Goal: Information Seeking & Learning: Learn about a topic

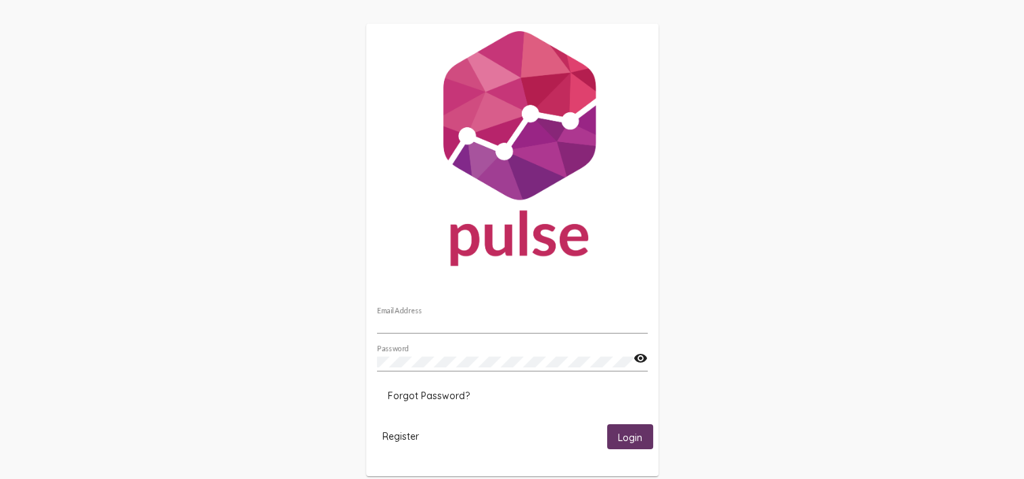
type input "[PERSON_NAME][EMAIL_ADDRESS][PERSON_NAME][DOMAIN_NAME]"
click at [639, 442] on span "Login" at bounding box center [630, 437] width 24 height 12
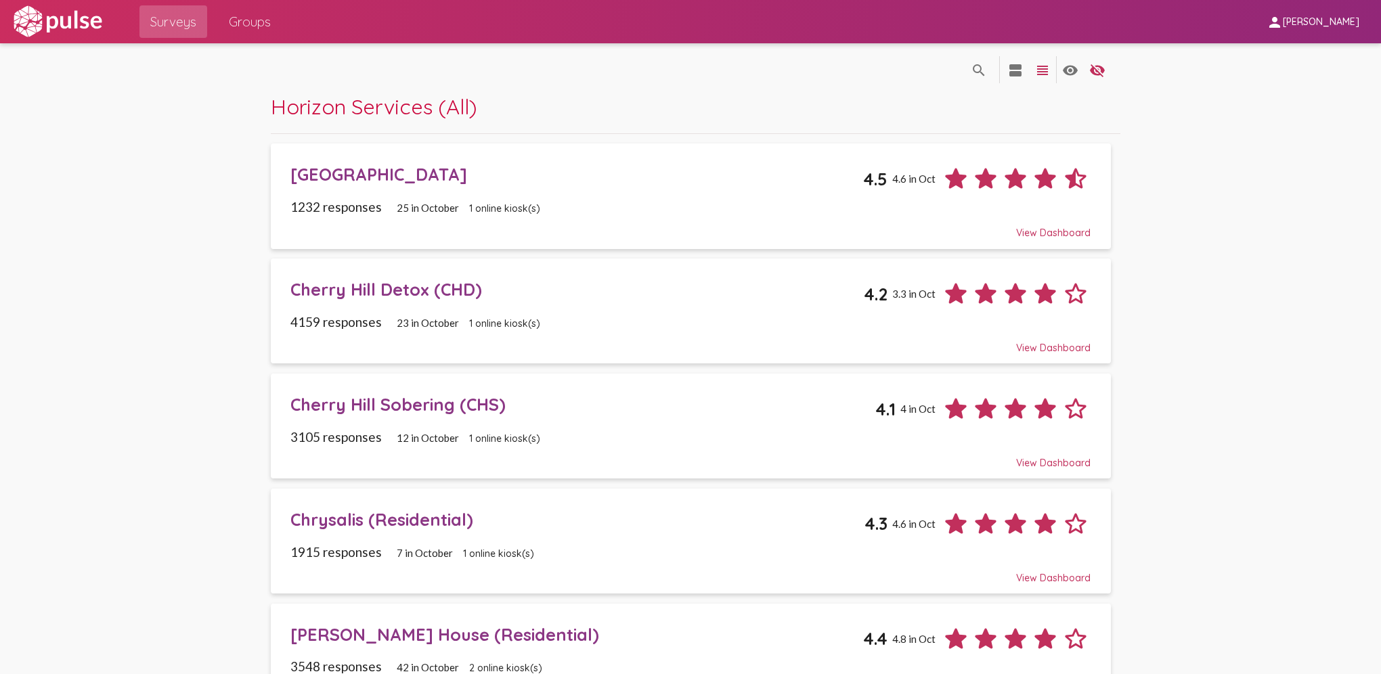
click at [411, 179] on div "[GEOGRAPHIC_DATA]" at bounding box center [576, 174] width 573 height 21
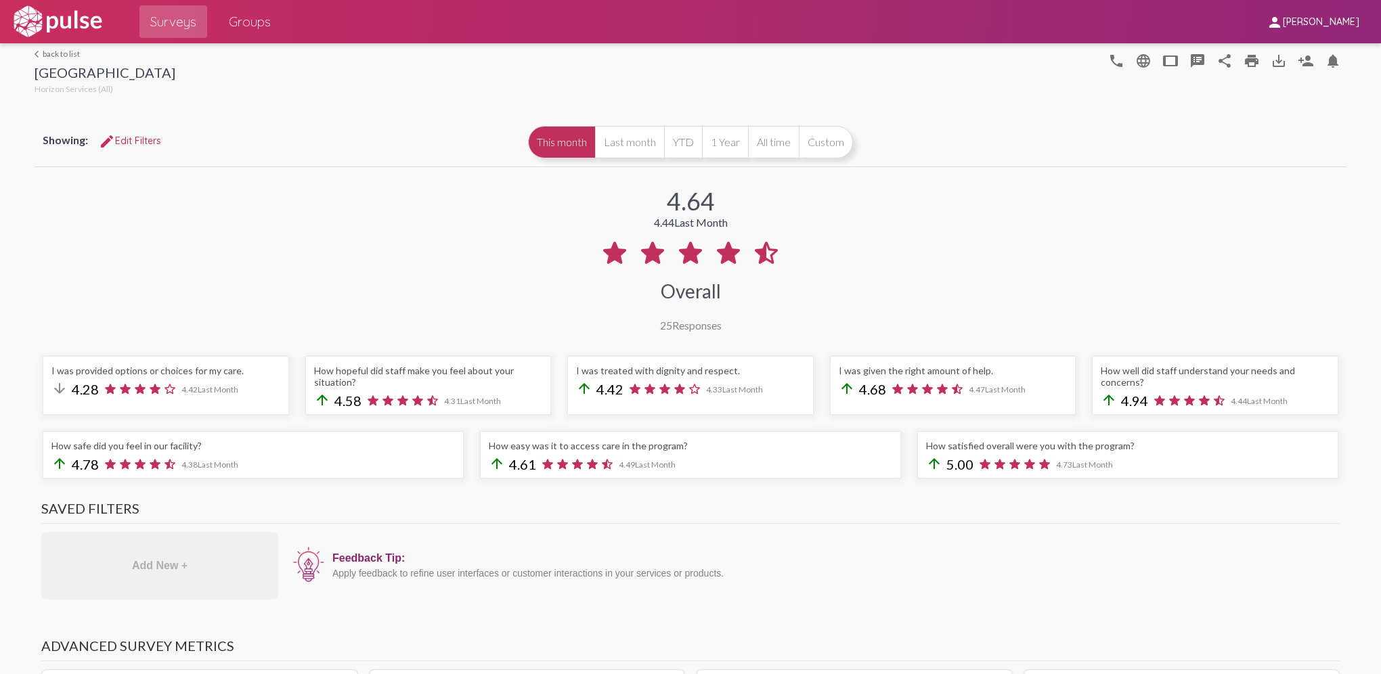
click at [80, 35] on img at bounding box center [57, 22] width 93 height 34
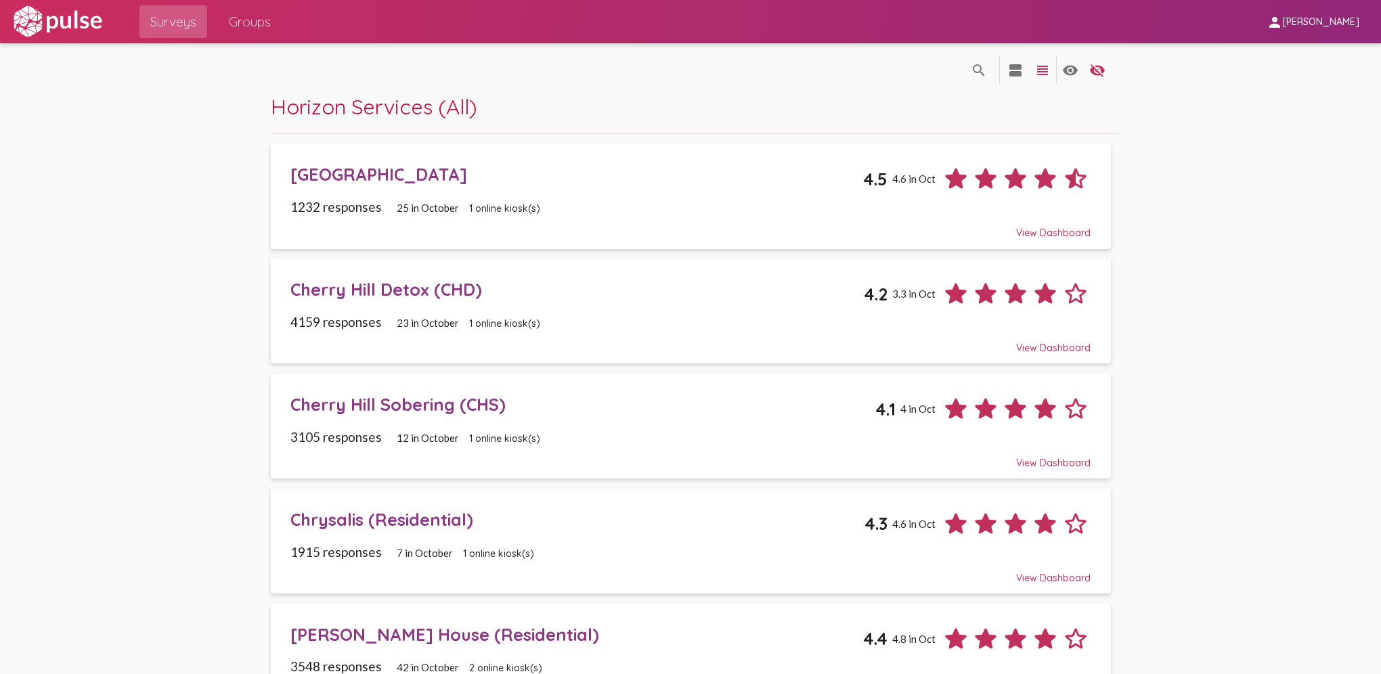
click at [394, 288] on div "Cherry Hill Detox (CHD)" at bounding box center [576, 289] width 573 height 21
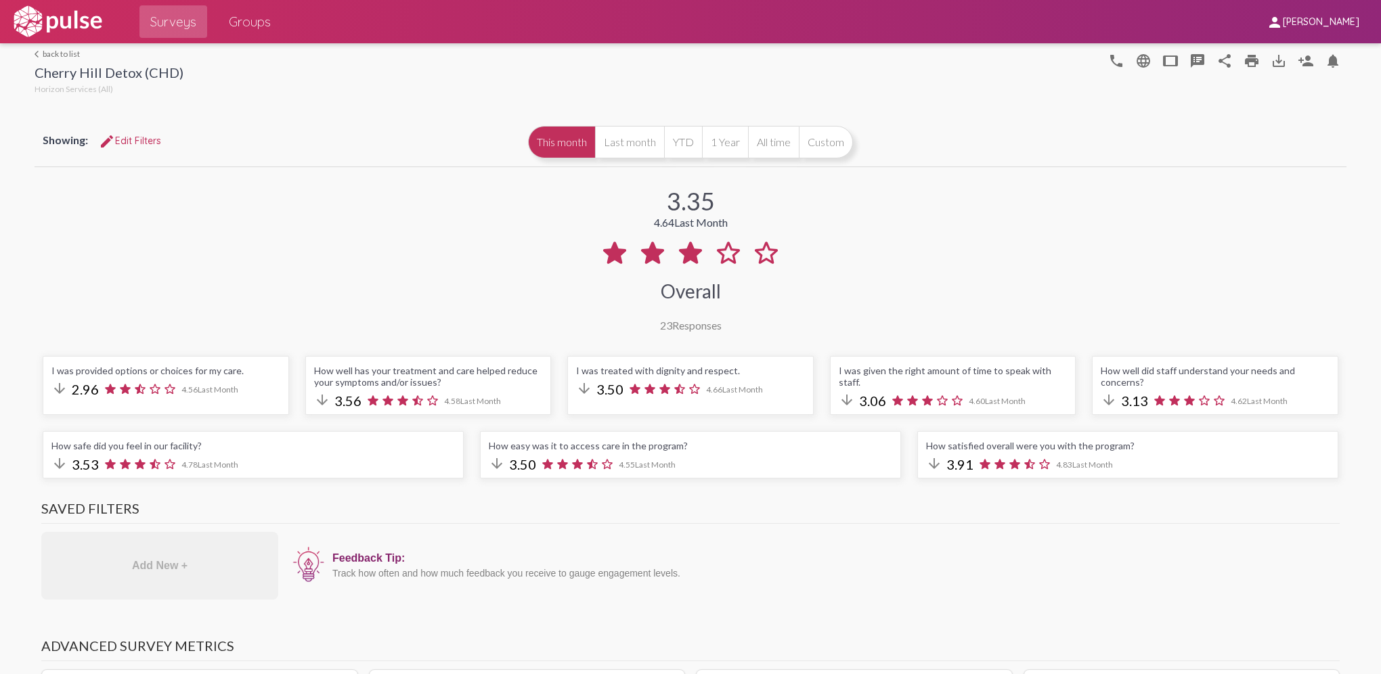
click at [67, 28] on img at bounding box center [57, 22] width 93 height 34
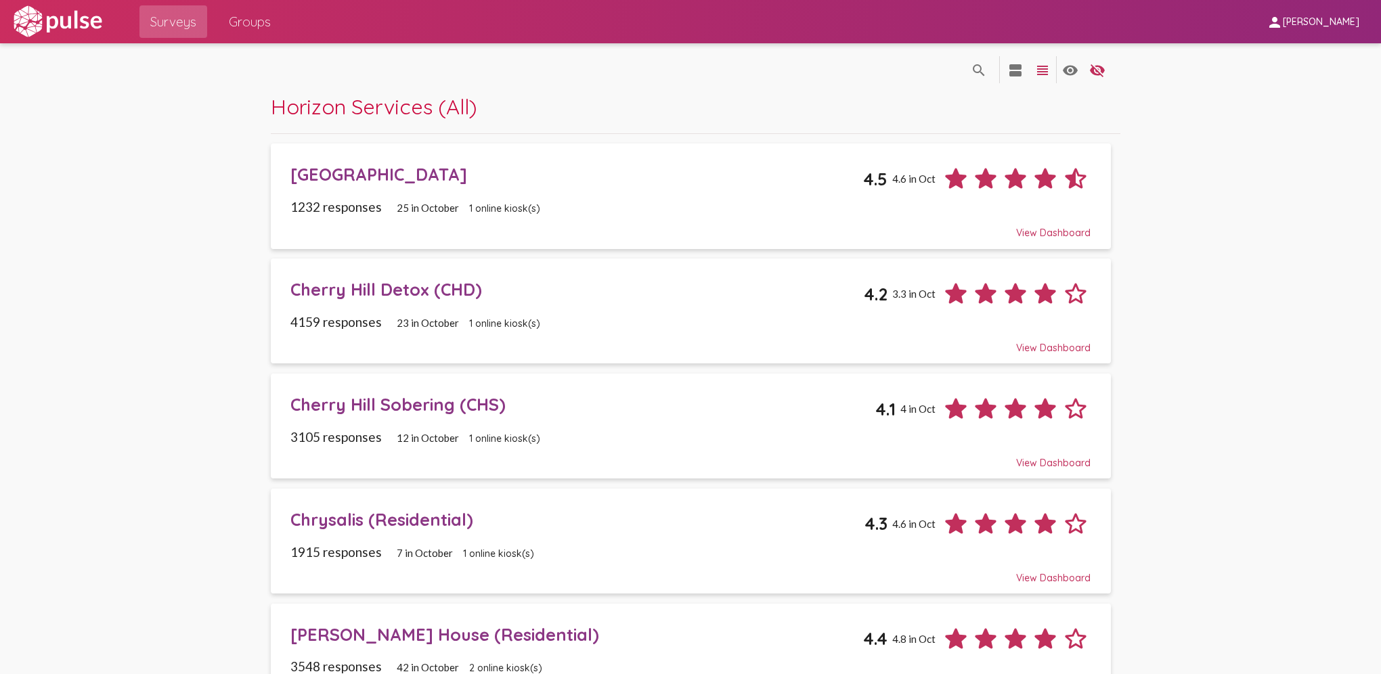
click at [385, 398] on div "Cherry Hill Sobering (CHS)" at bounding box center [582, 404] width 585 height 21
click at [405, 479] on div "Chrysalis (Residential)" at bounding box center [577, 519] width 574 height 21
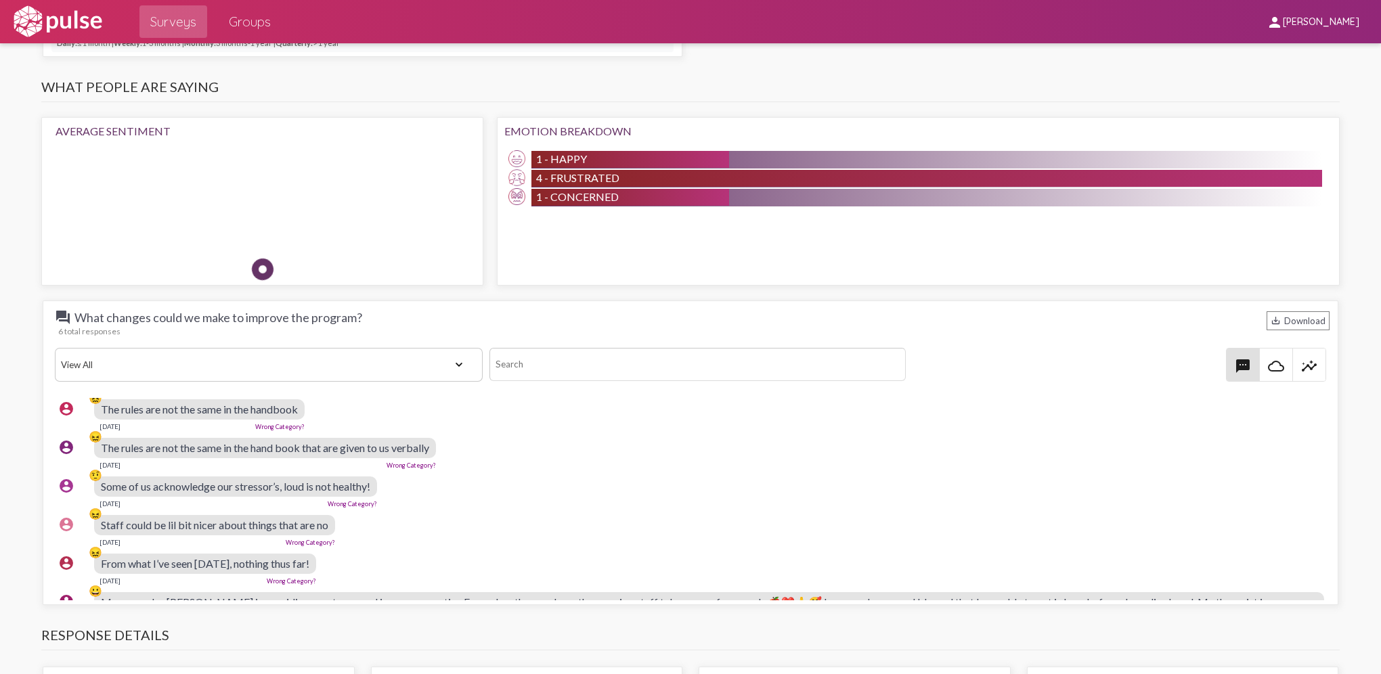
scroll to position [0, 3]
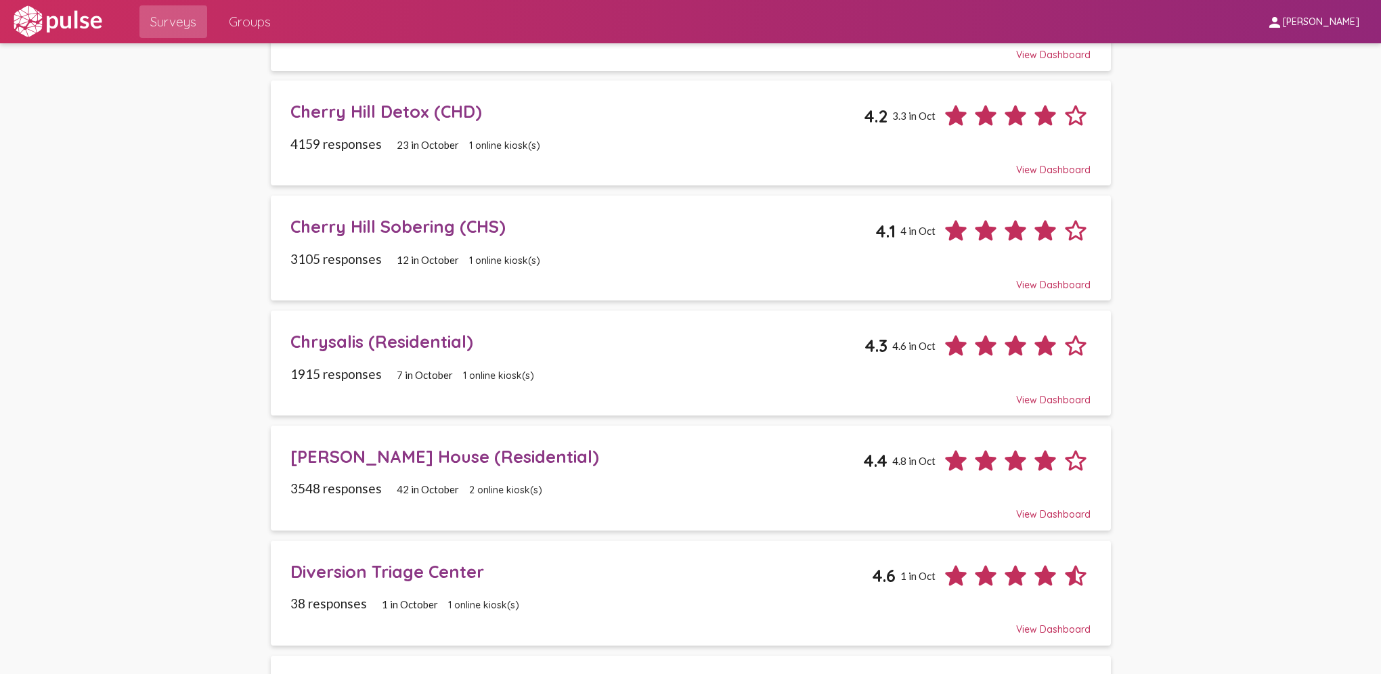
scroll to position [179, 0]
click at [444, 454] on div "[PERSON_NAME] House (Residential)" at bounding box center [576, 455] width 573 height 21
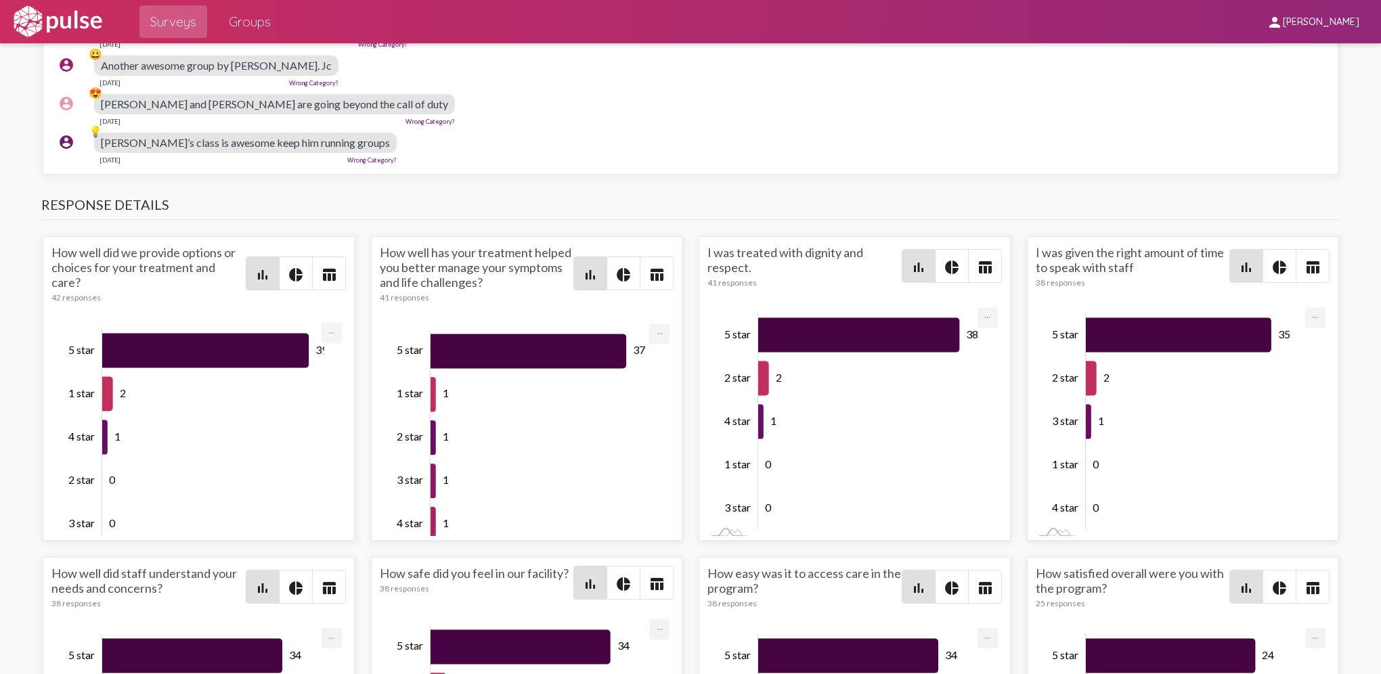
scroll to position [1629, 0]
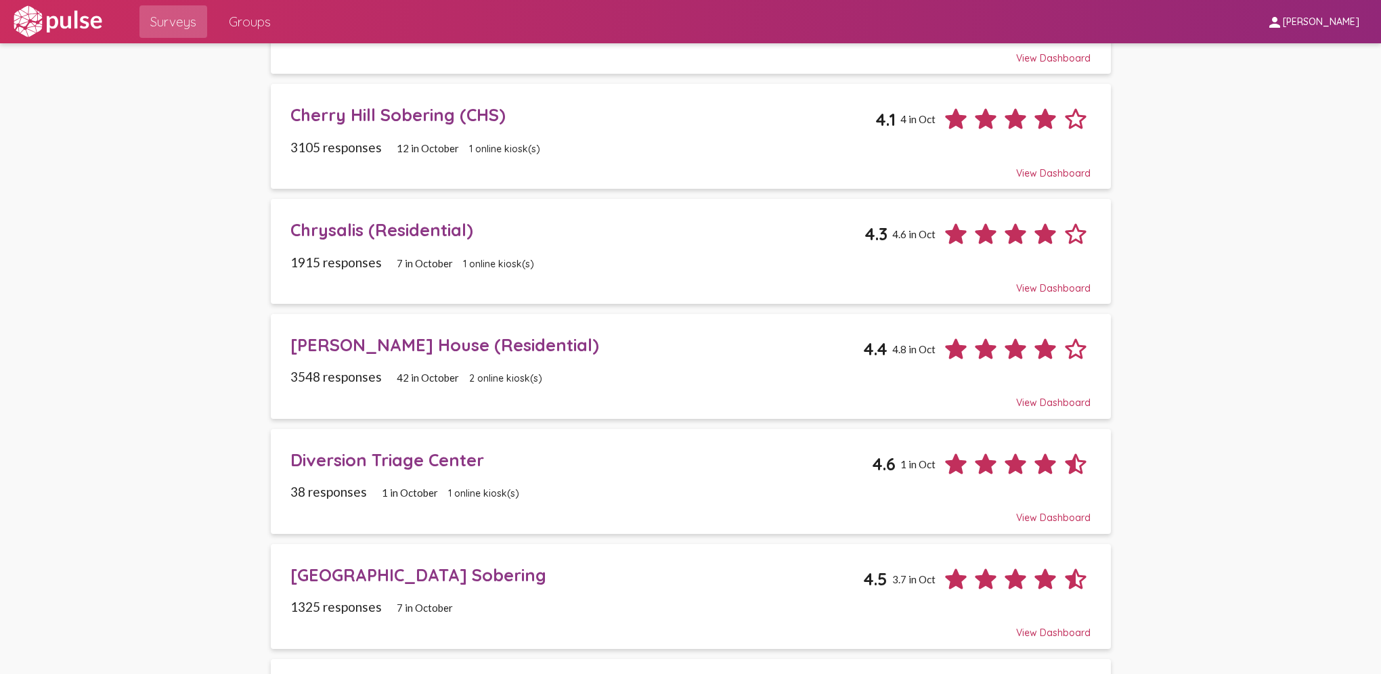
scroll to position [303, 0]
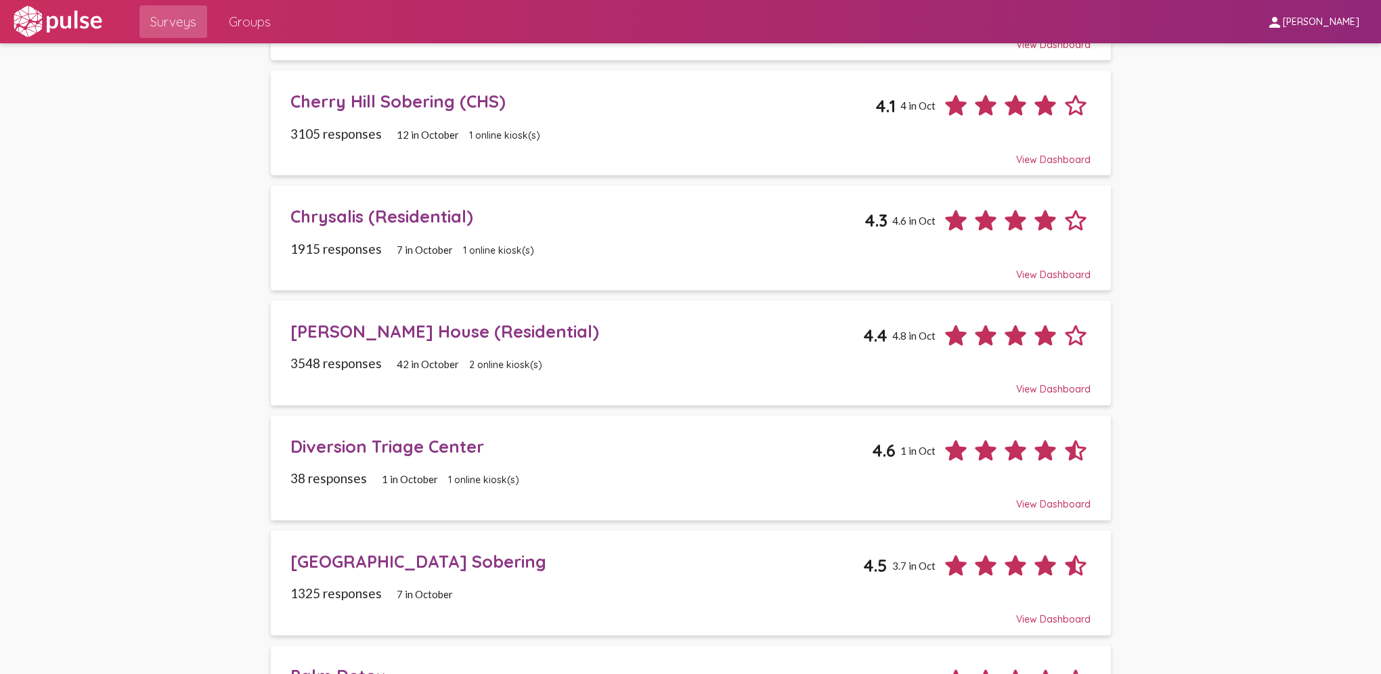
click at [395, 445] on div "Diversion Triage Center" at bounding box center [581, 446] width 582 height 21
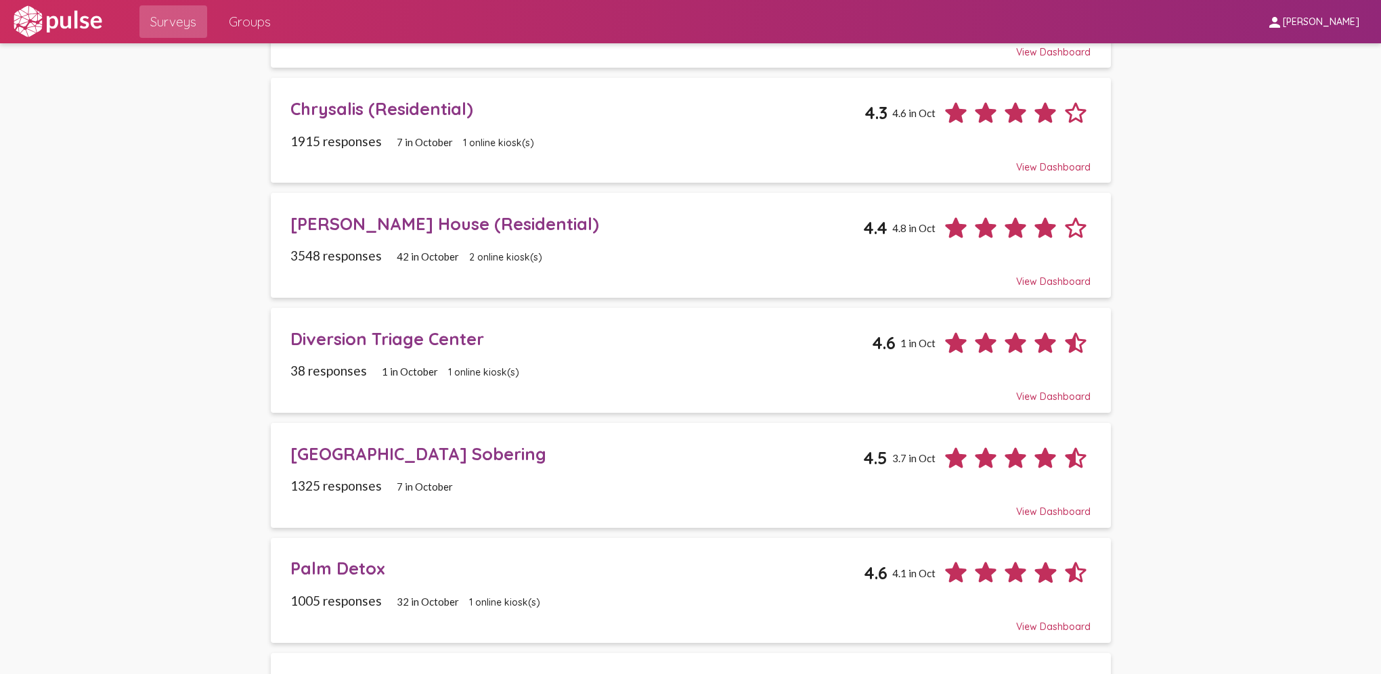
scroll to position [412, 0]
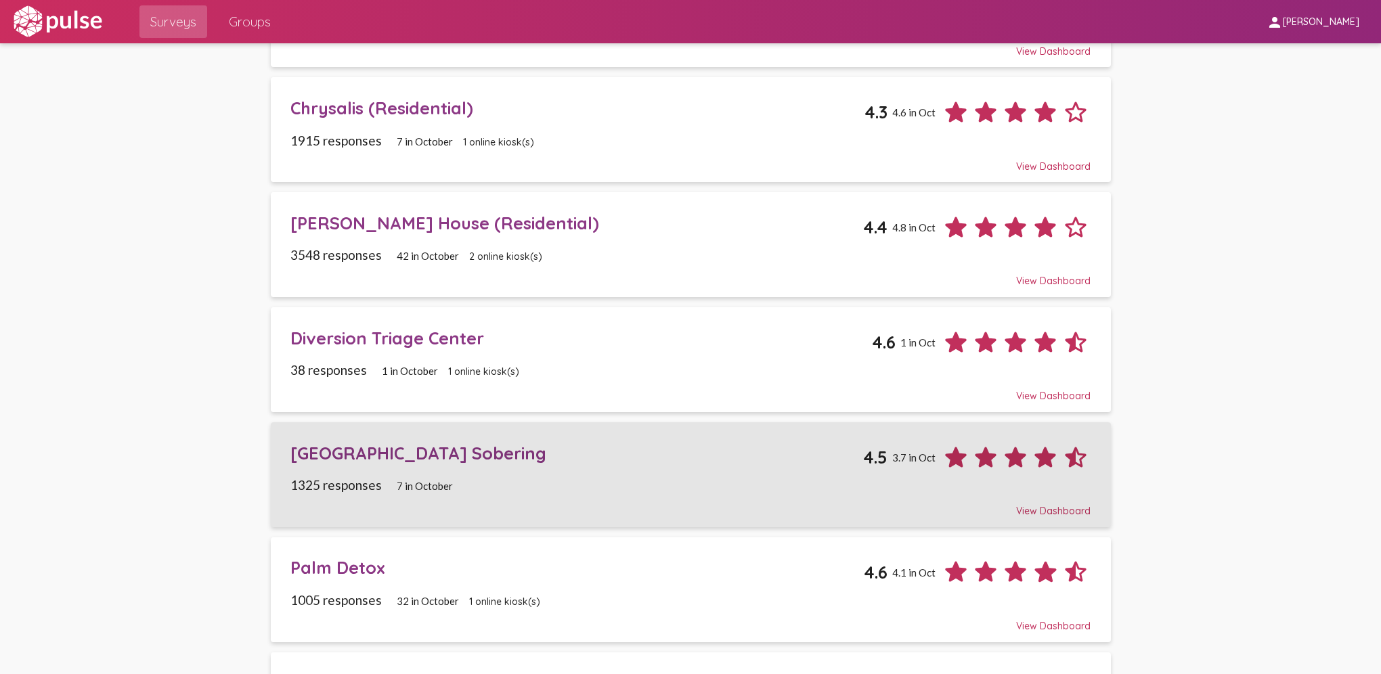
click at [416, 452] on div "[GEOGRAPHIC_DATA] Sobering" at bounding box center [576, 453] width 573 height 21
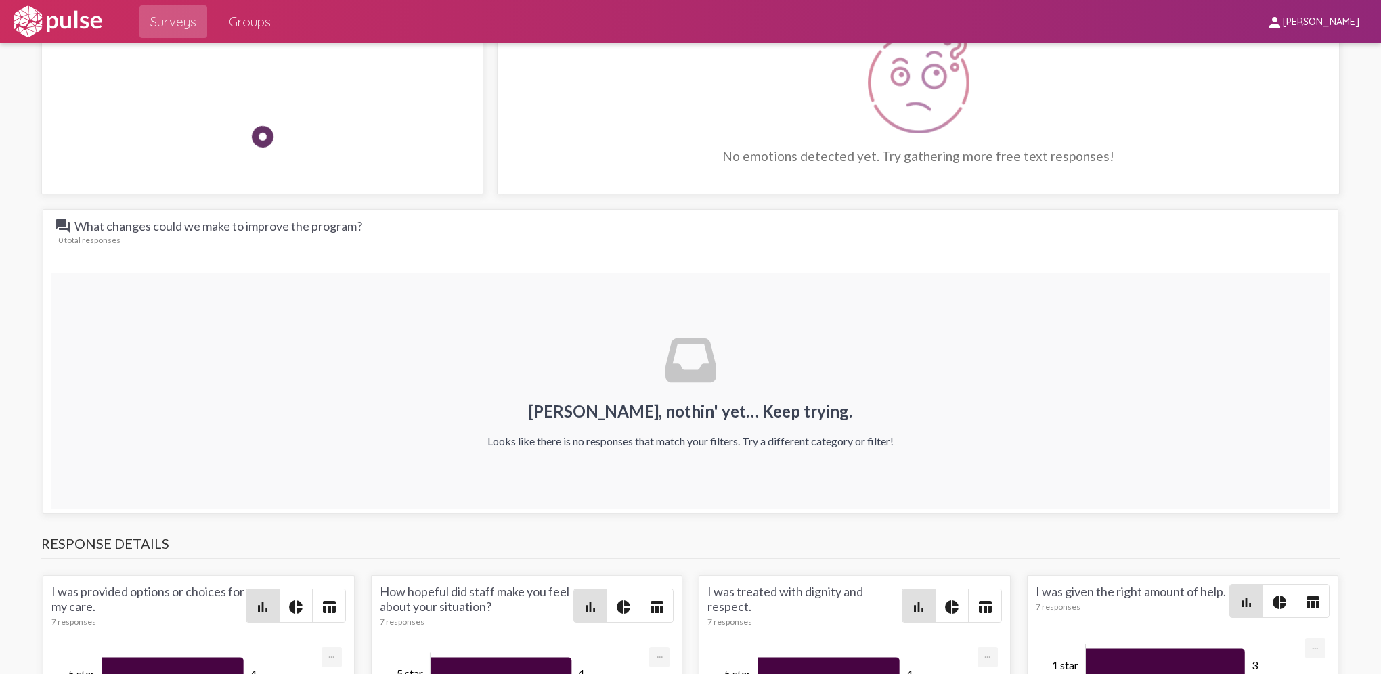
scroll to position [1313, 0]
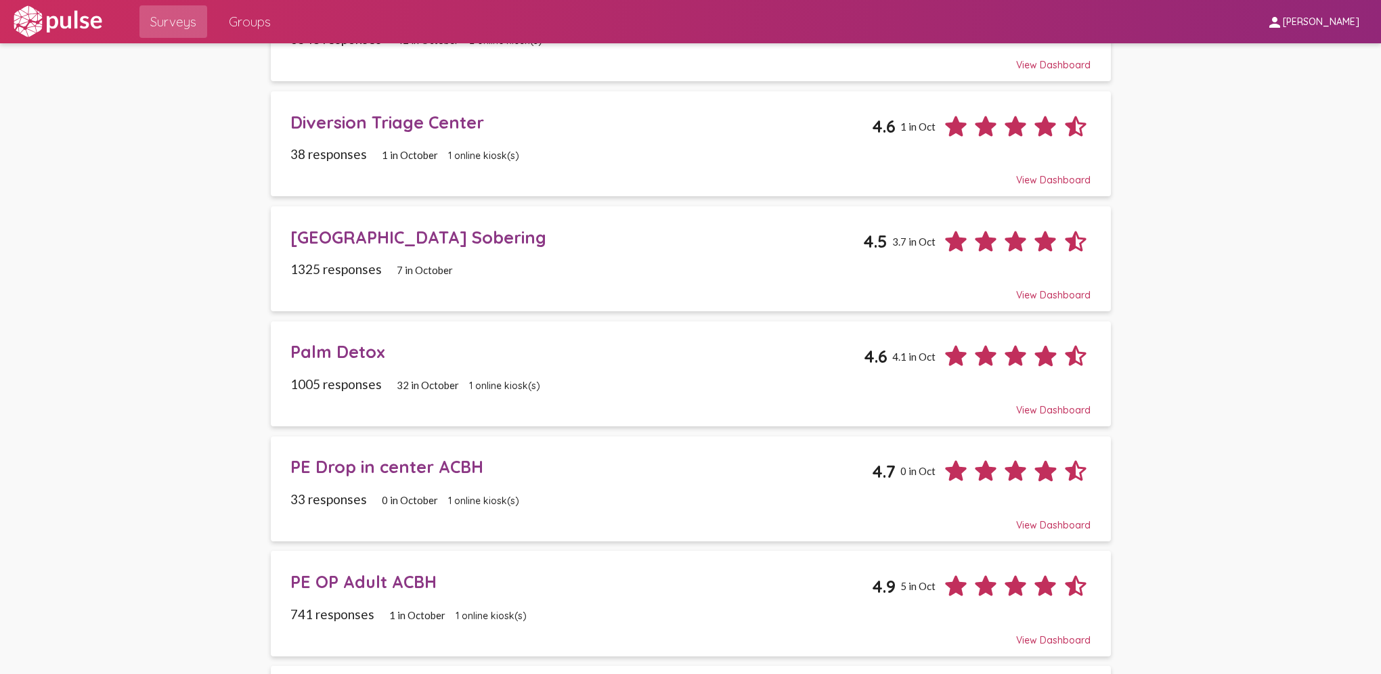
scroll to position [642, 0]
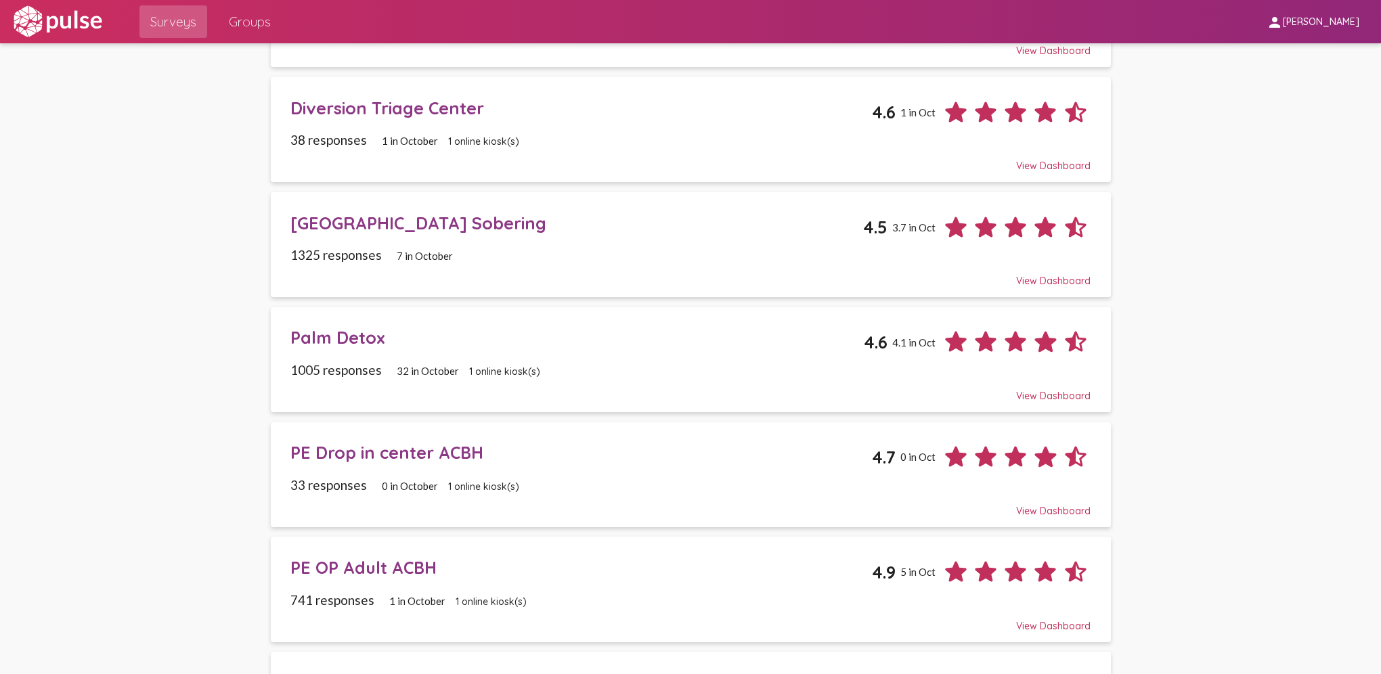
click at [328, 331] on div "Palm Detox" at bounding box center [576, 337] width 573 height 21
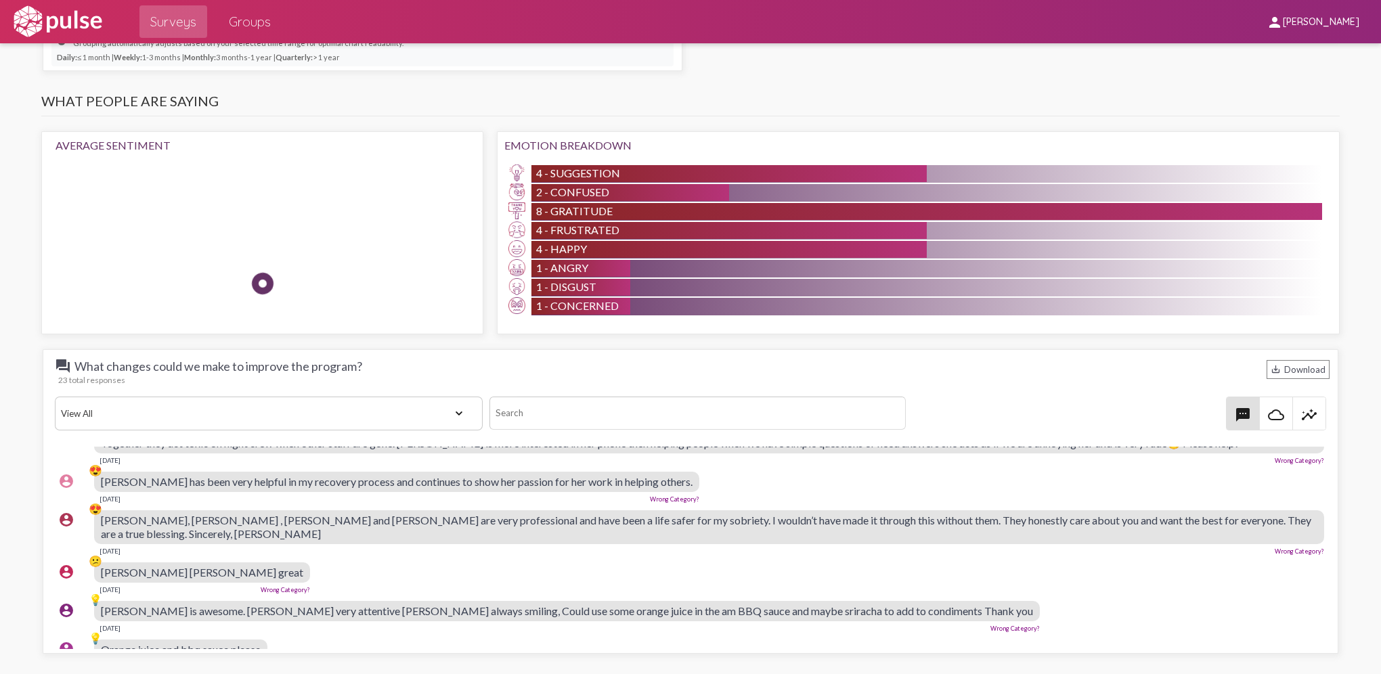
scroll to position [848, 3]
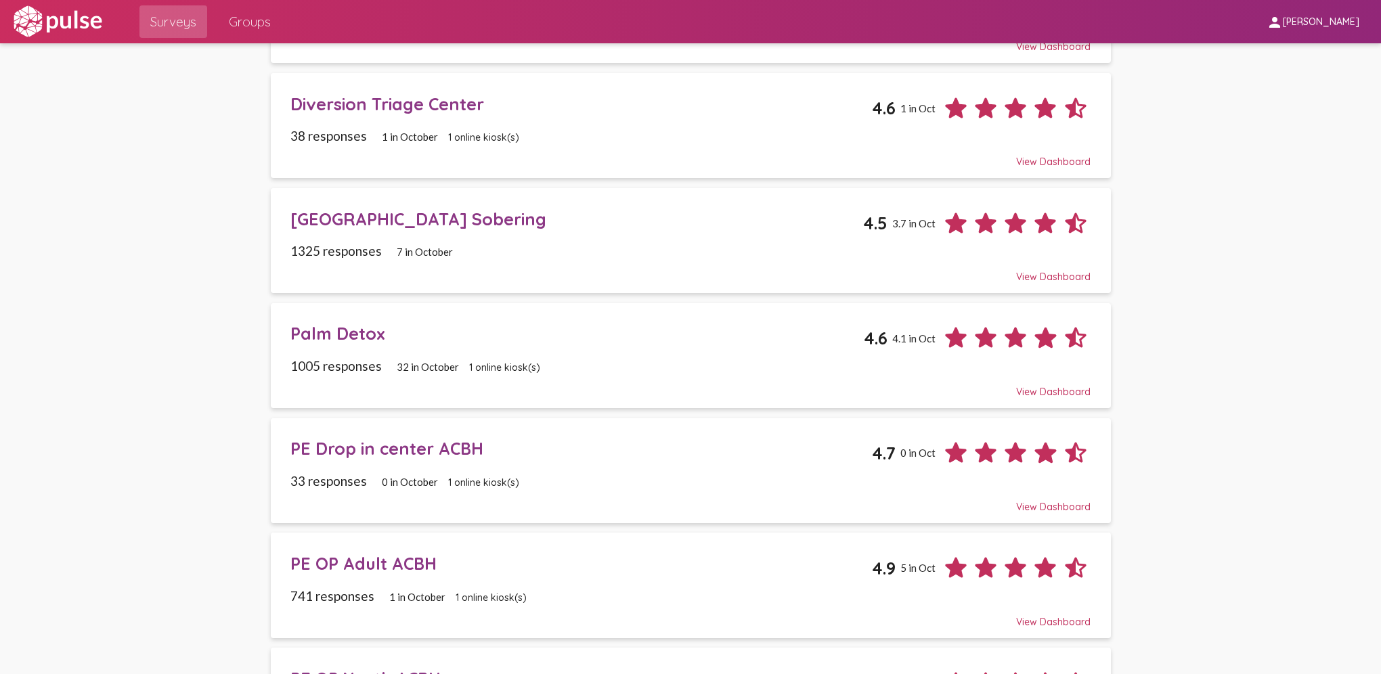
scroll to position [839, 0]
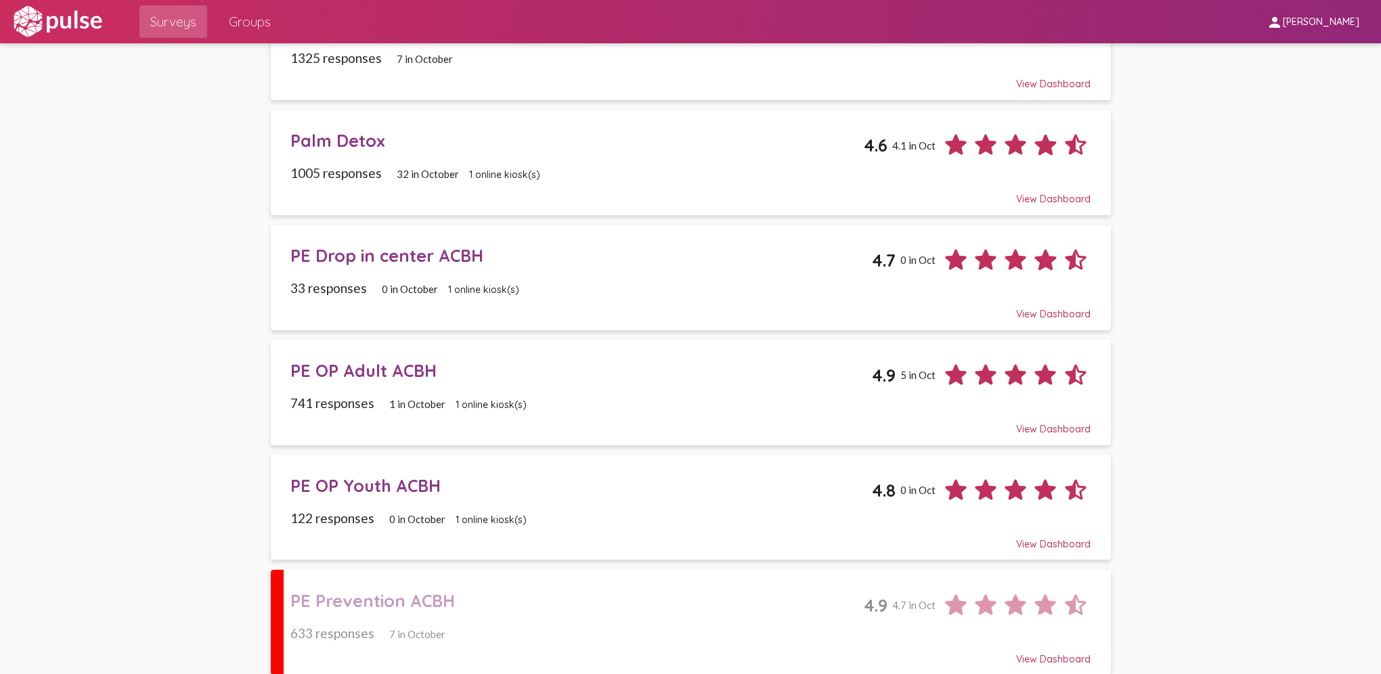
click at [400, 360] on div "PE OP Adult ACBH" at bounding box center [581, 370] width 582 height 21
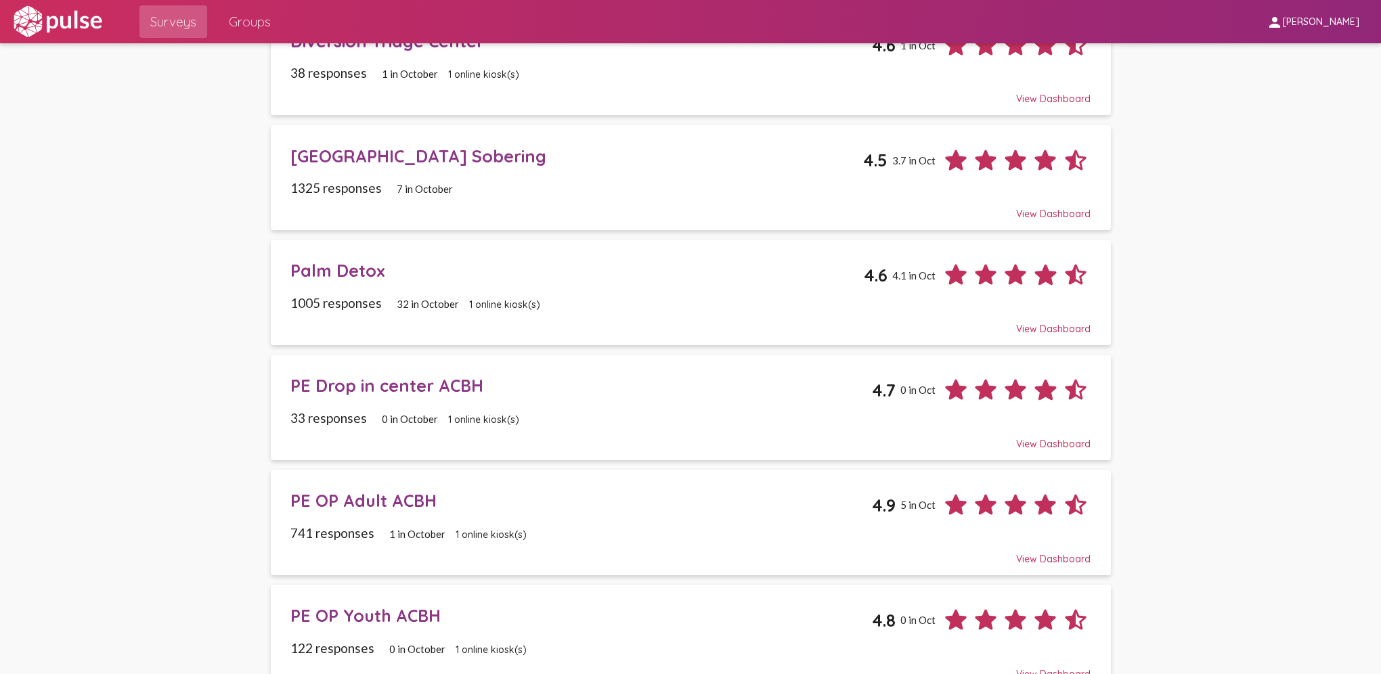
scroll to position [839, 0]
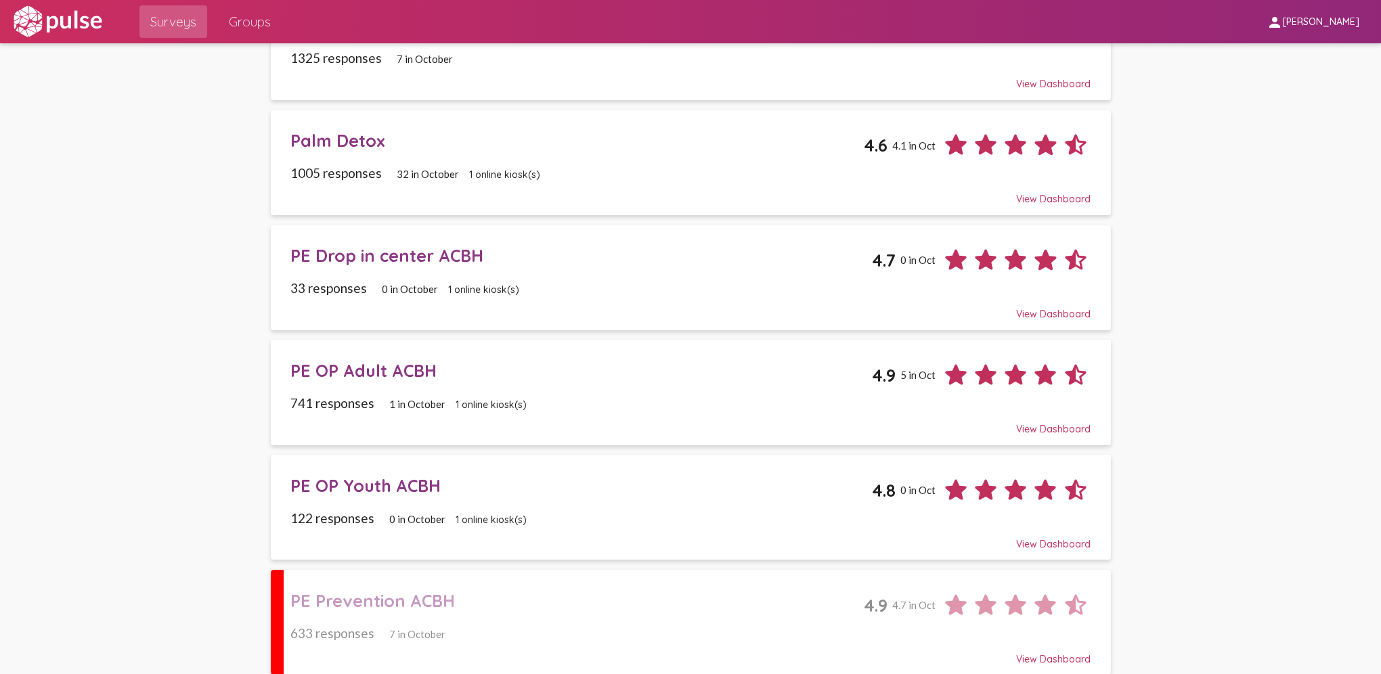
click at [420, 479] on div "PE Prevention ACBH" at bounding box center [576, 600] width 573 height 21
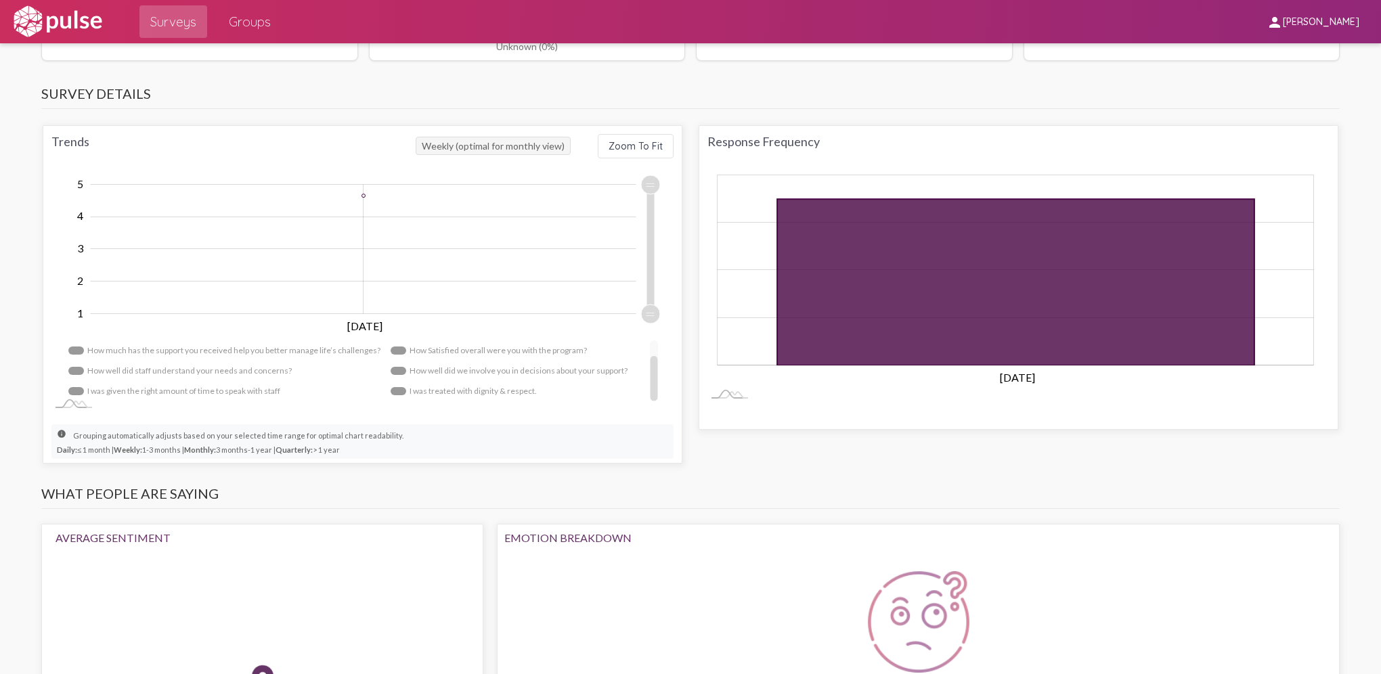
scroll to position [753, 0]
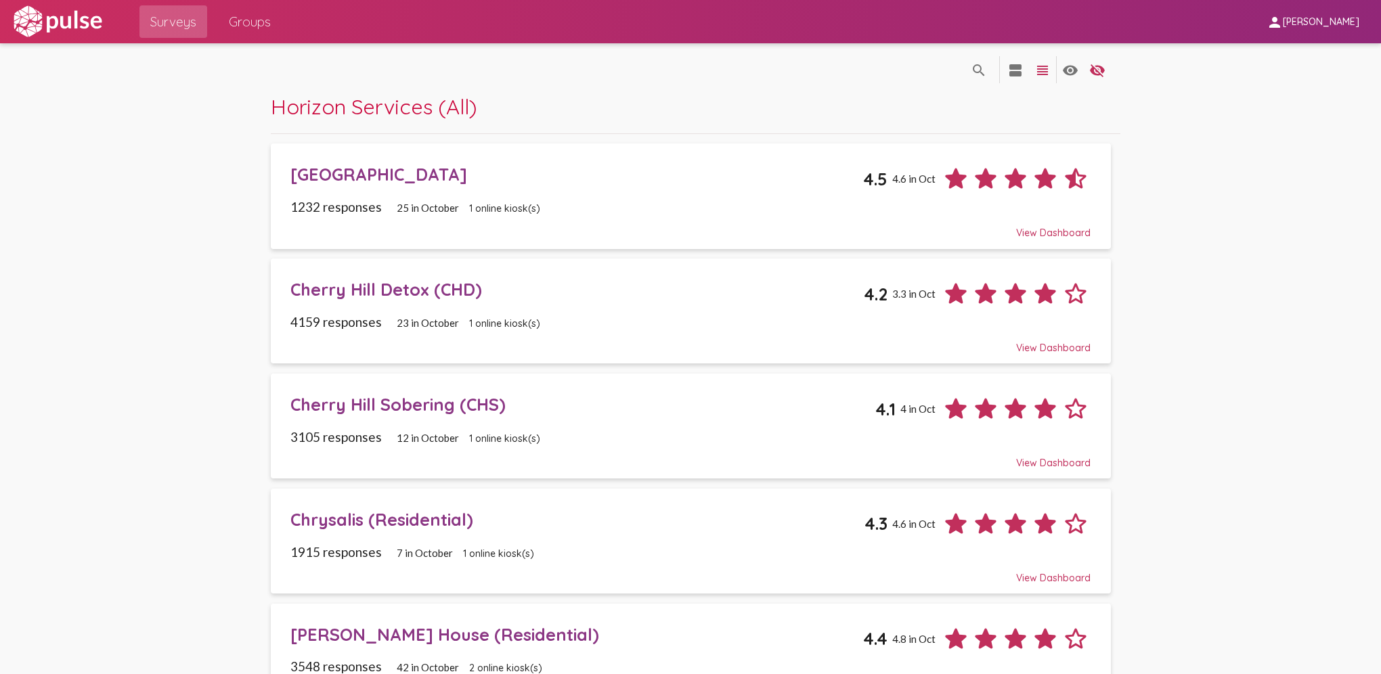
click at [456, 168] on div "[GEOGRAPHIC_DATA]" at bounding box center [576, 174] width 573 height 21
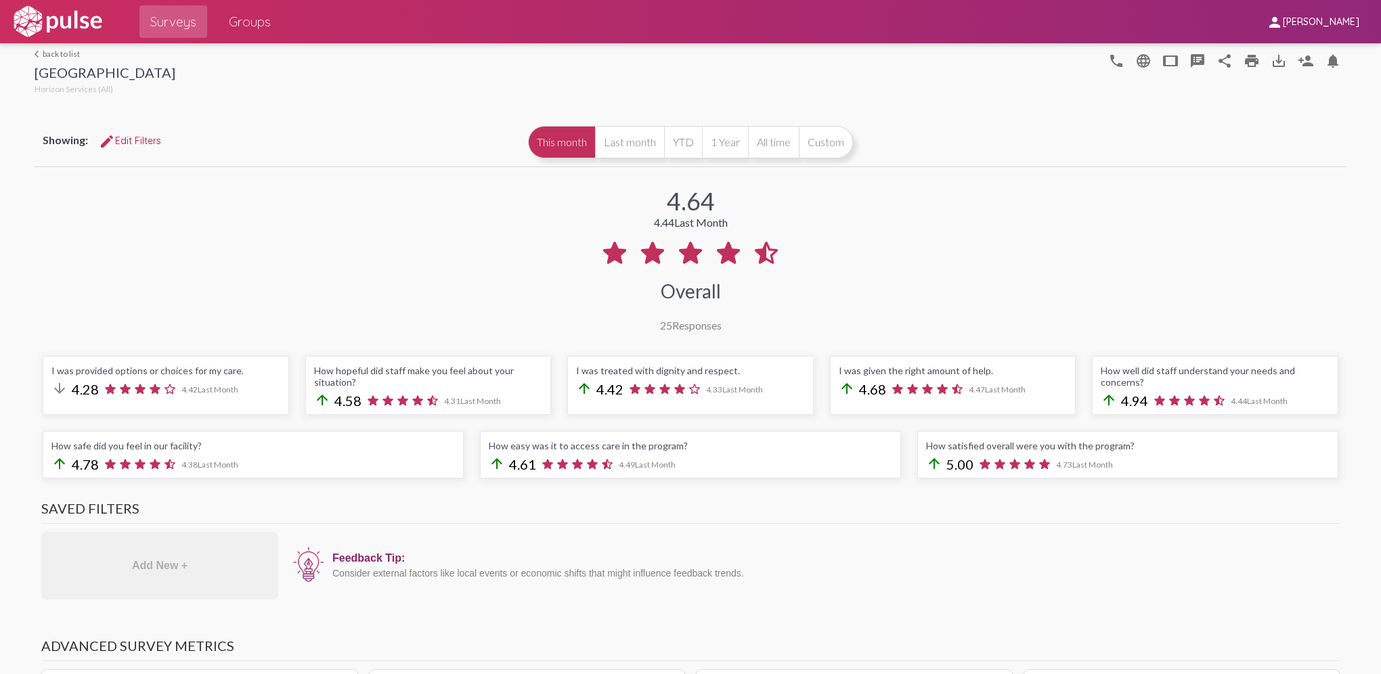
click at [52, 22] on img at bounding box center [57, 22] width 93 height 34
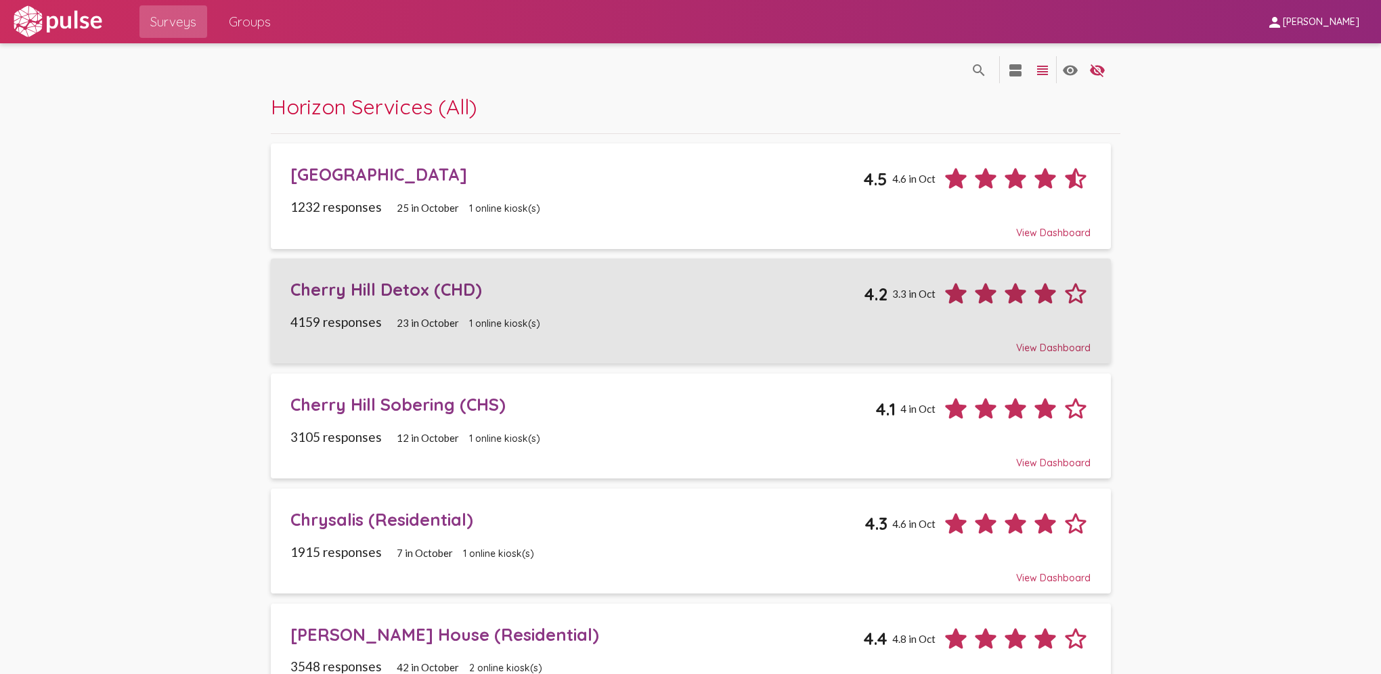
click at [341, 297] on div "Cherry Hill Detox (CHD)" at bounding box center [576, 289] width 573 height 21
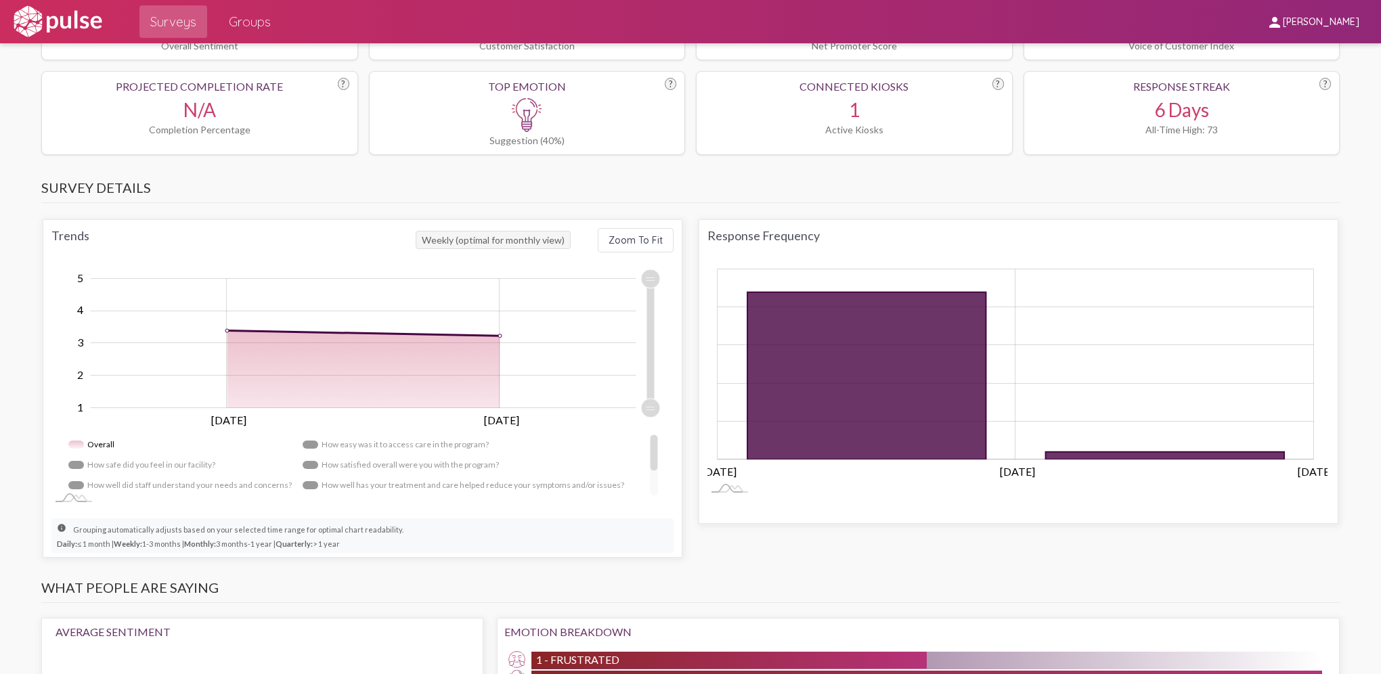
scroll to position [682, 0]
click at [726, 479] on rect at bounding box center [729, 490] width 45 height 14
click at [779, 479] on h3 "What people are saying" at bounding box center [690, 592] width 1298 height 24
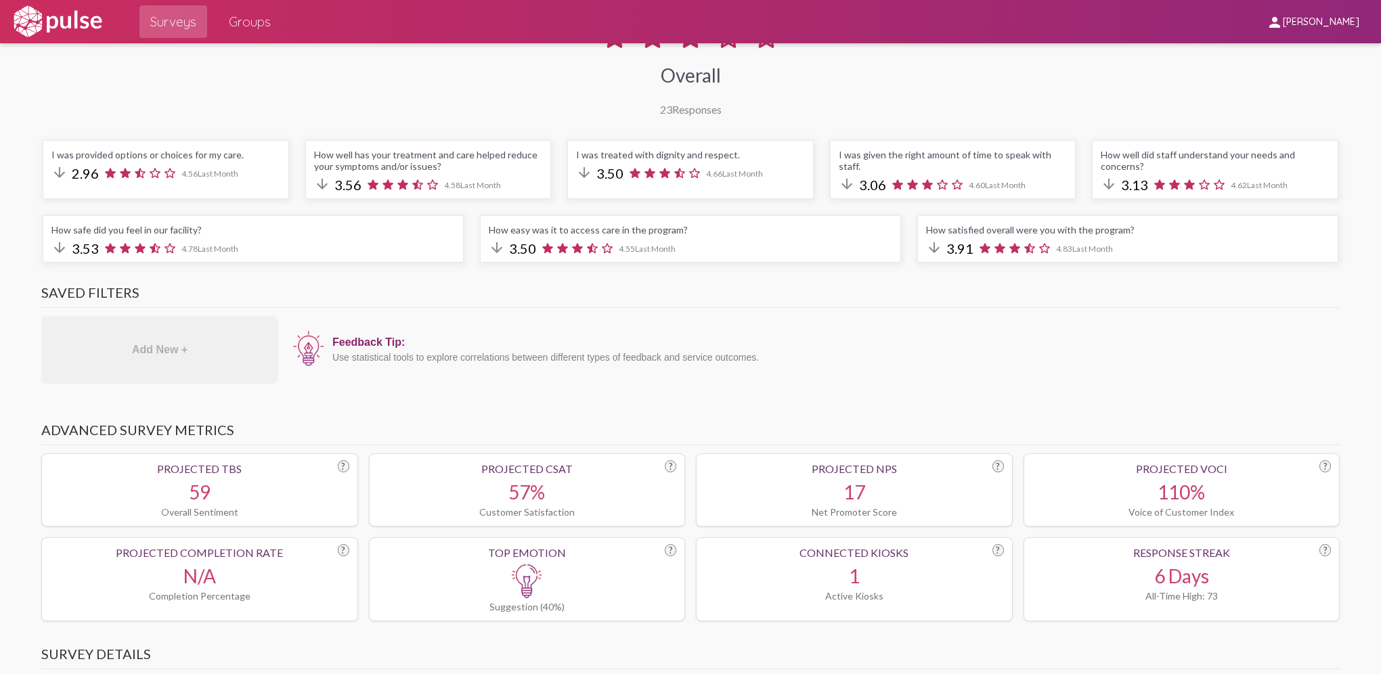
scroll to position [0, 0]
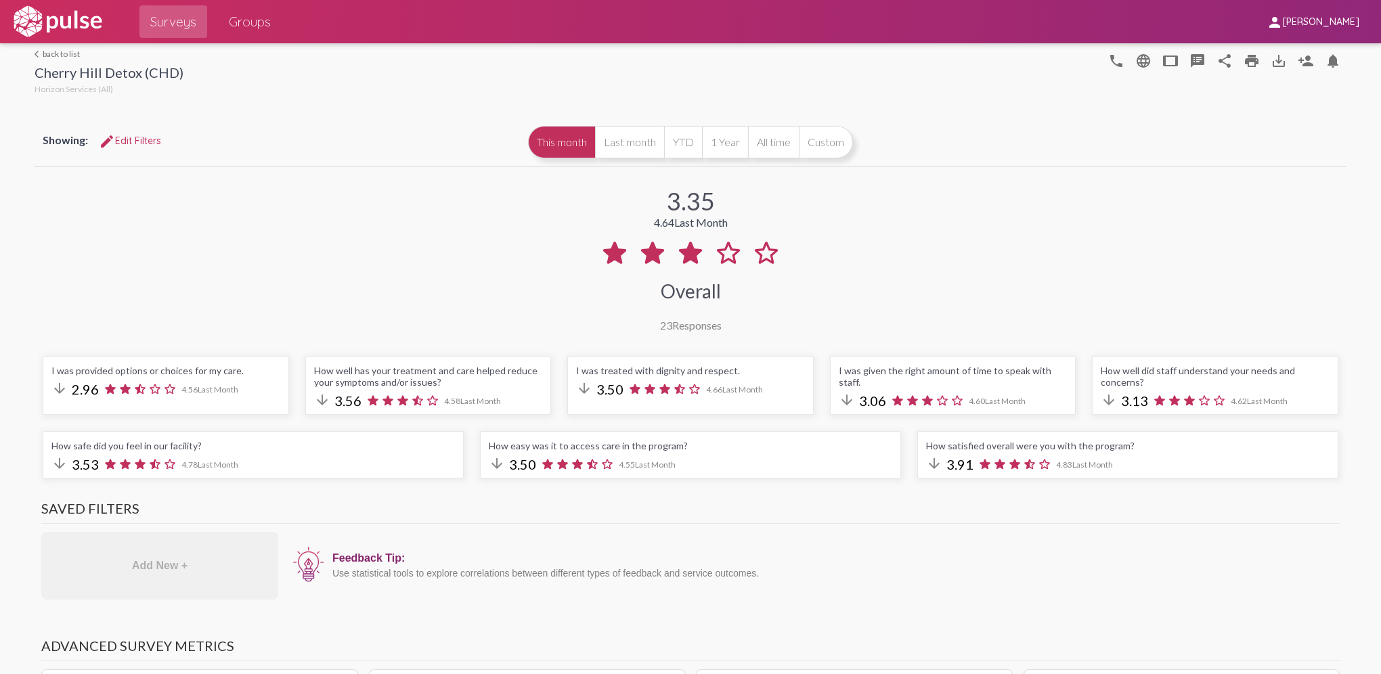
click at [62, 26] on img at bounding box center [57, 22] width 93 height 34
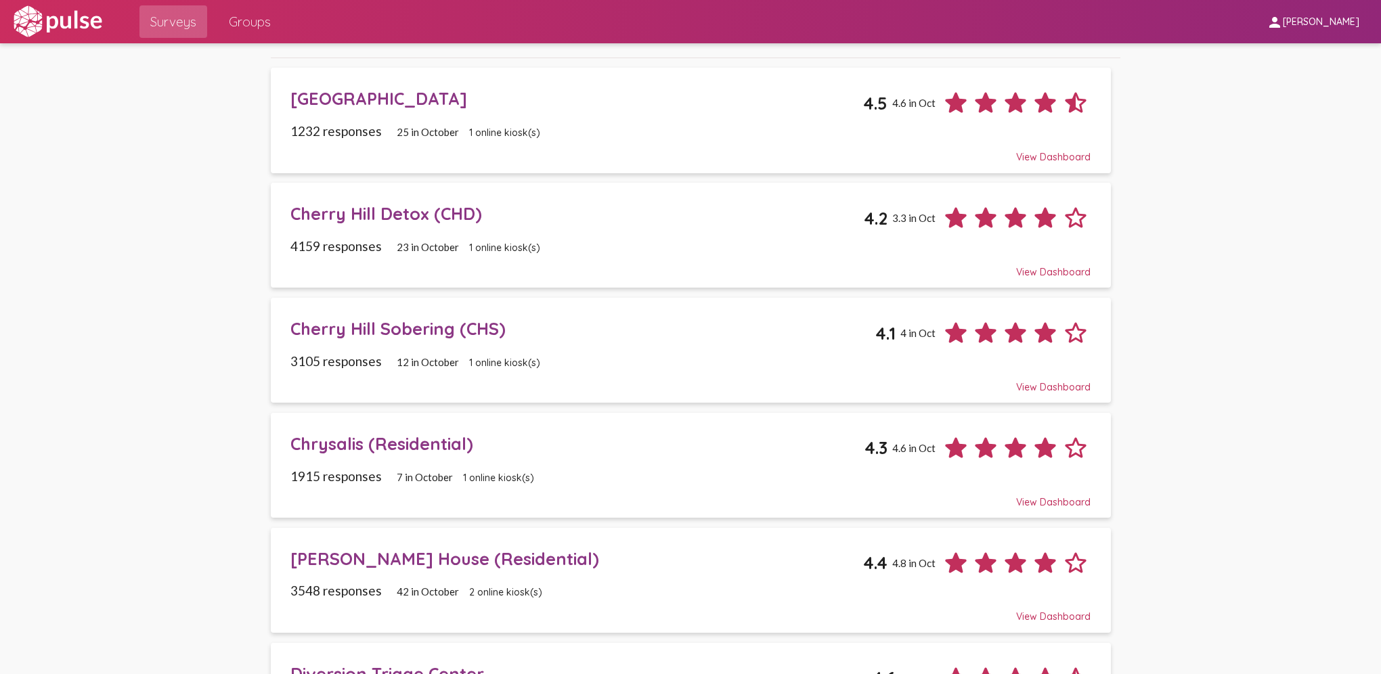
scroll to position [77, 0]
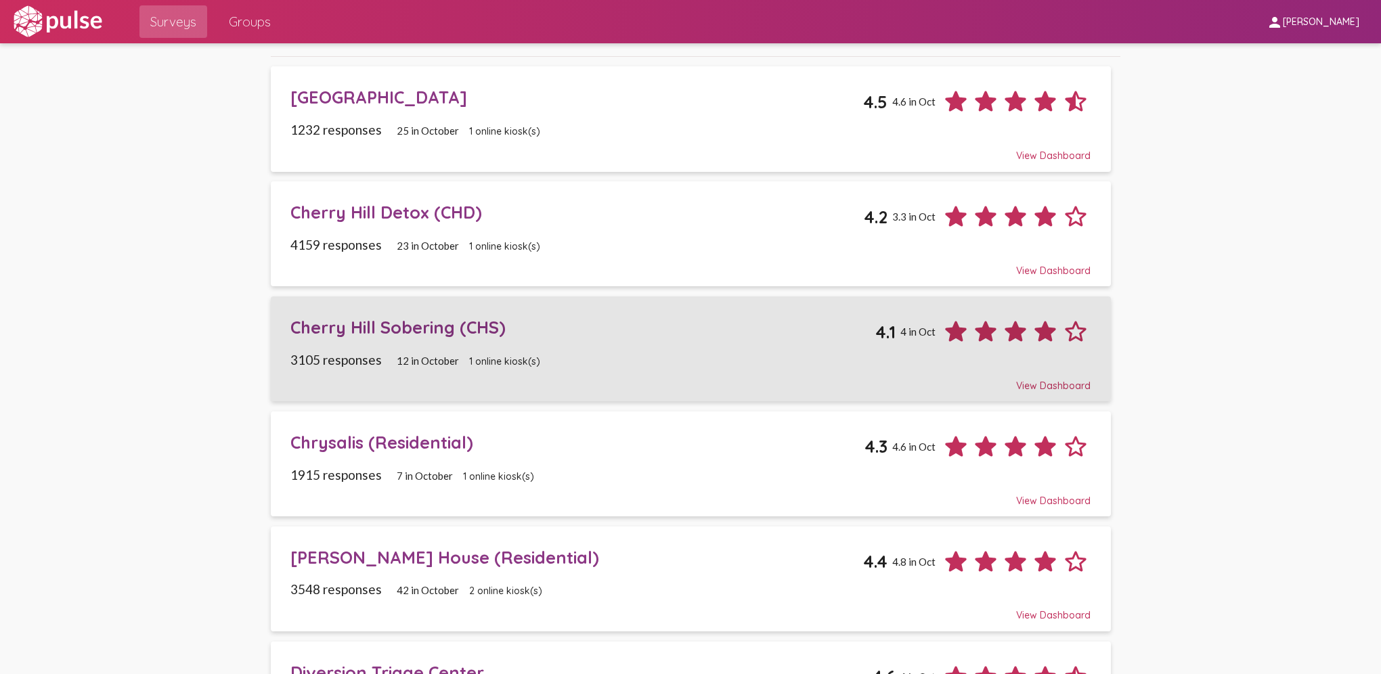
click at [396, 317] on div "Cherry Hill Sobering (CHS)" at bounding box center [582, 327] width 585 height 21
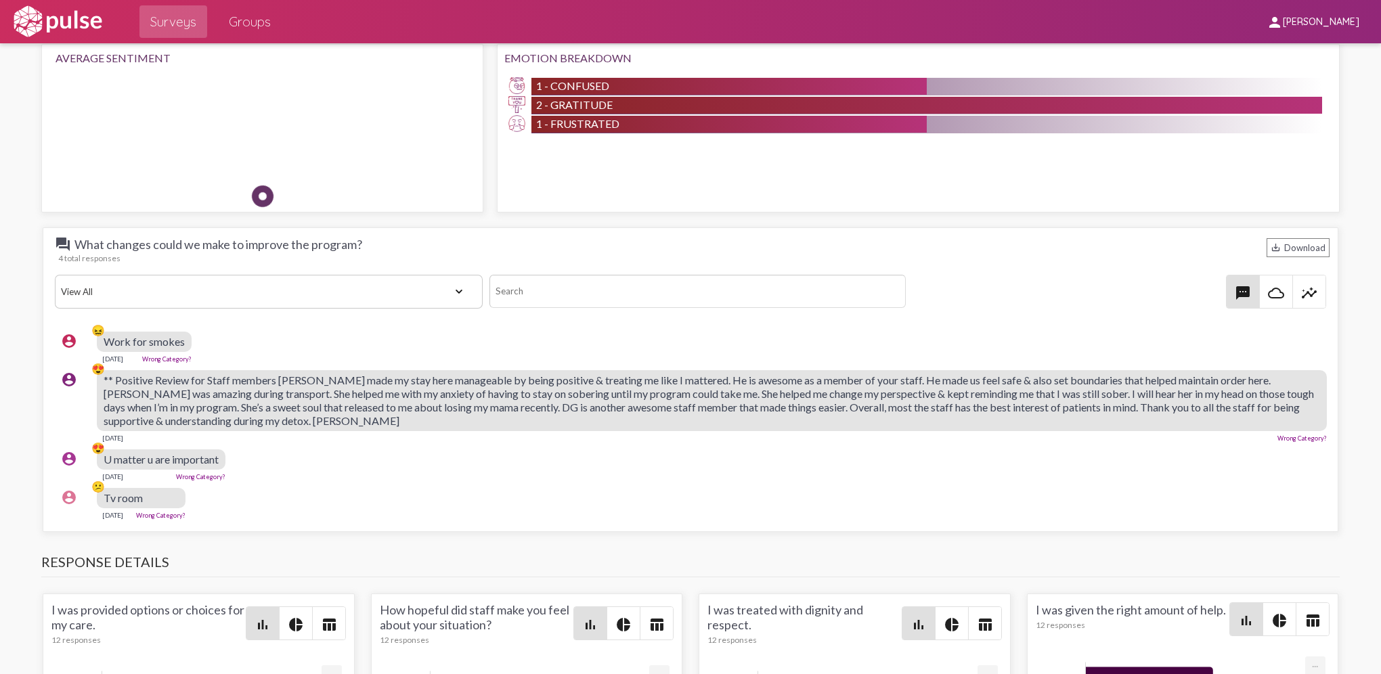
click at [49, 22] on img at bounding box center [57, 22] width 93 height 34
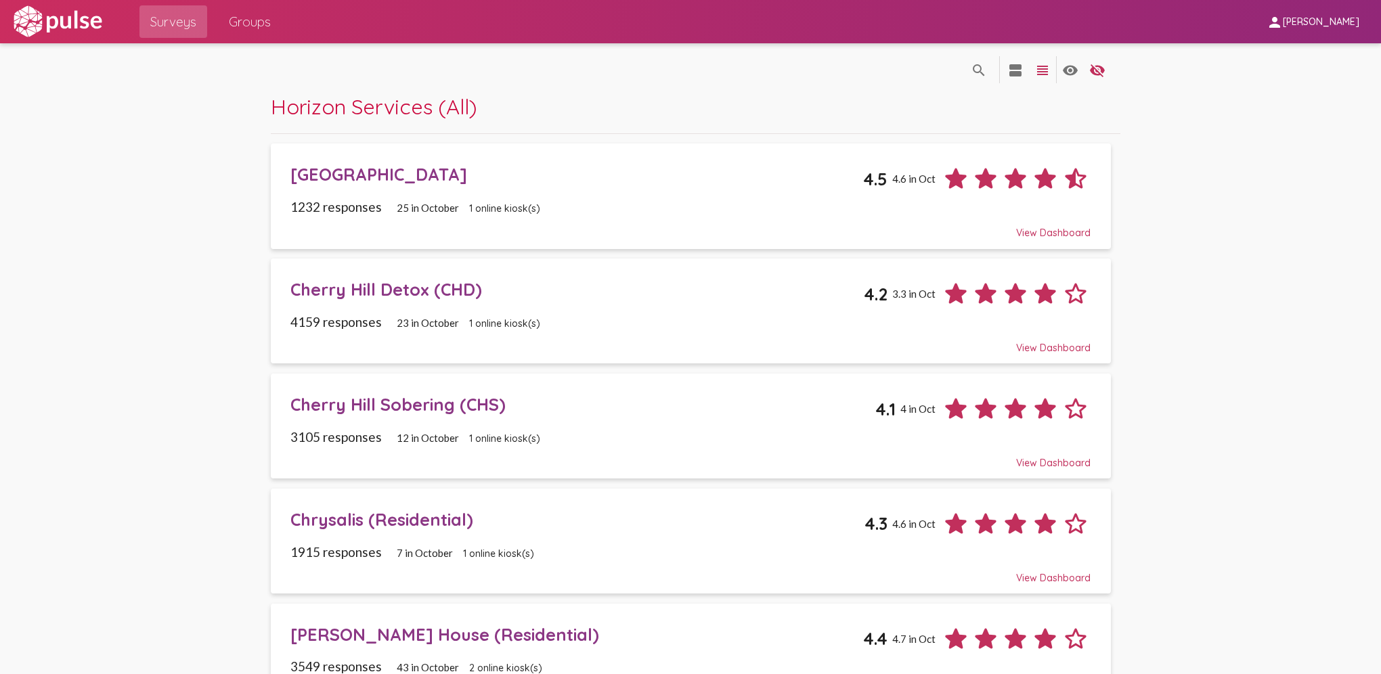
click at [359, 479] on div "Chrysalis (Residential)" at bounding box center [577, 519] width 574 height 21
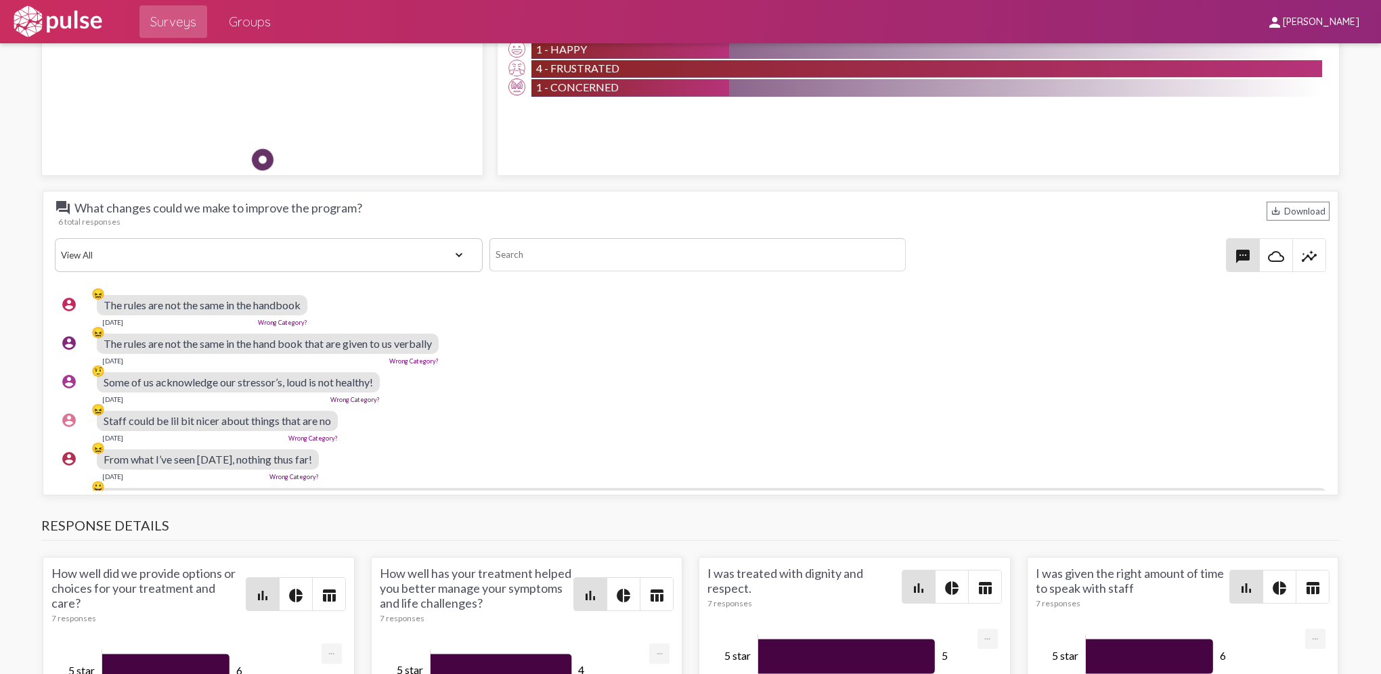
scroll to position [57, 3]
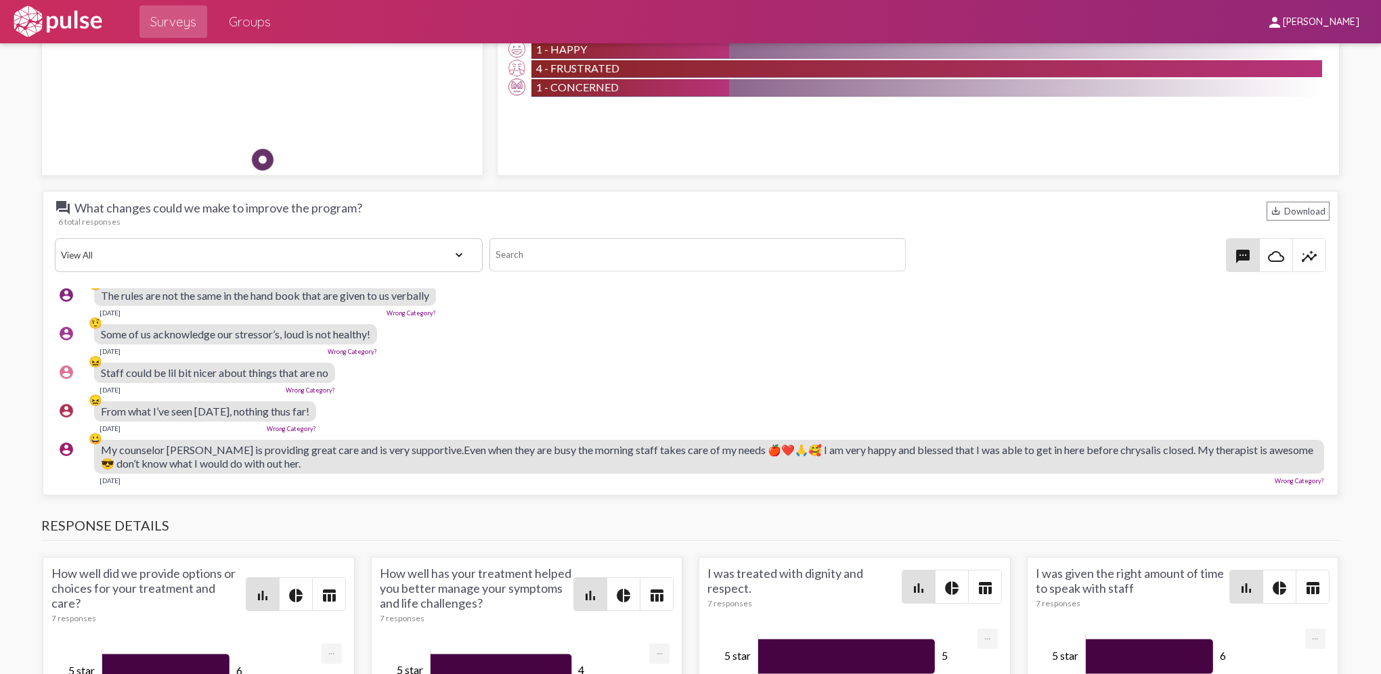
click at [580, 357] on div "account_circle 😖 Staff could be lil bit nicer about things that are no [DATE] W…" at bounding box center [691, 378] width 1278 height 43
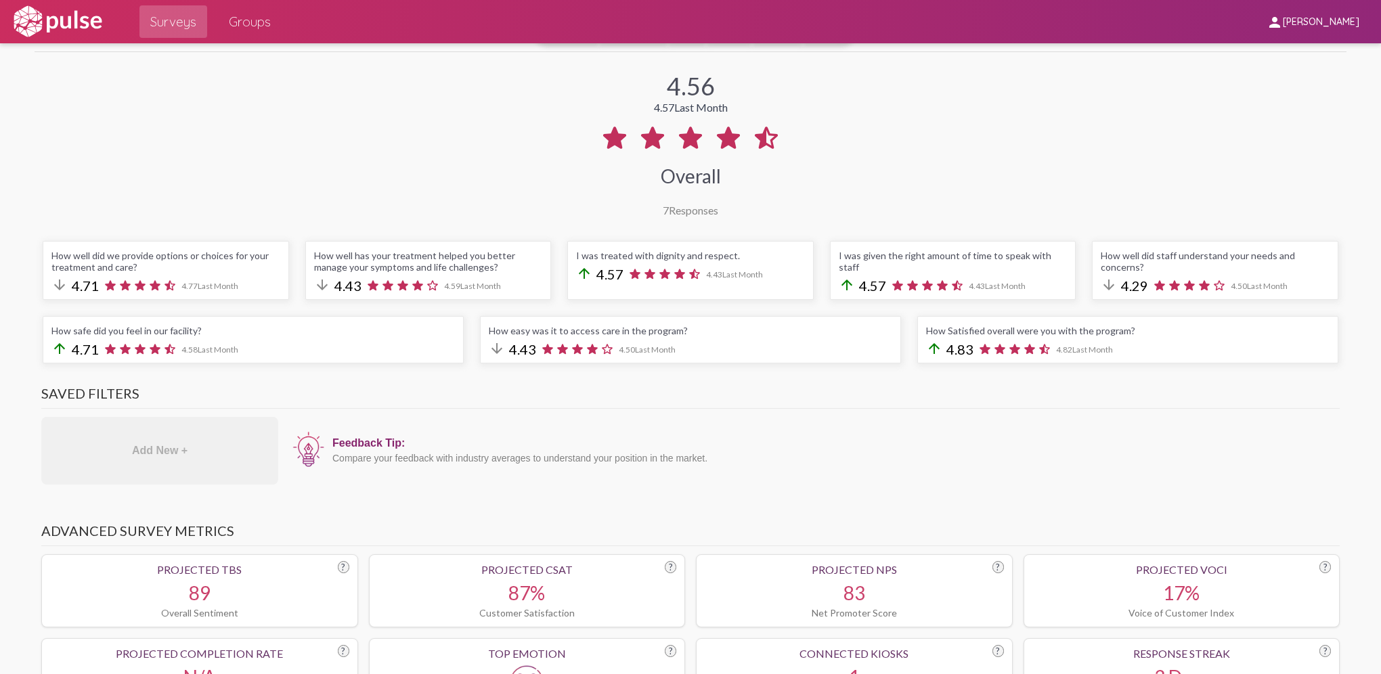
scroll to position [111, 0]
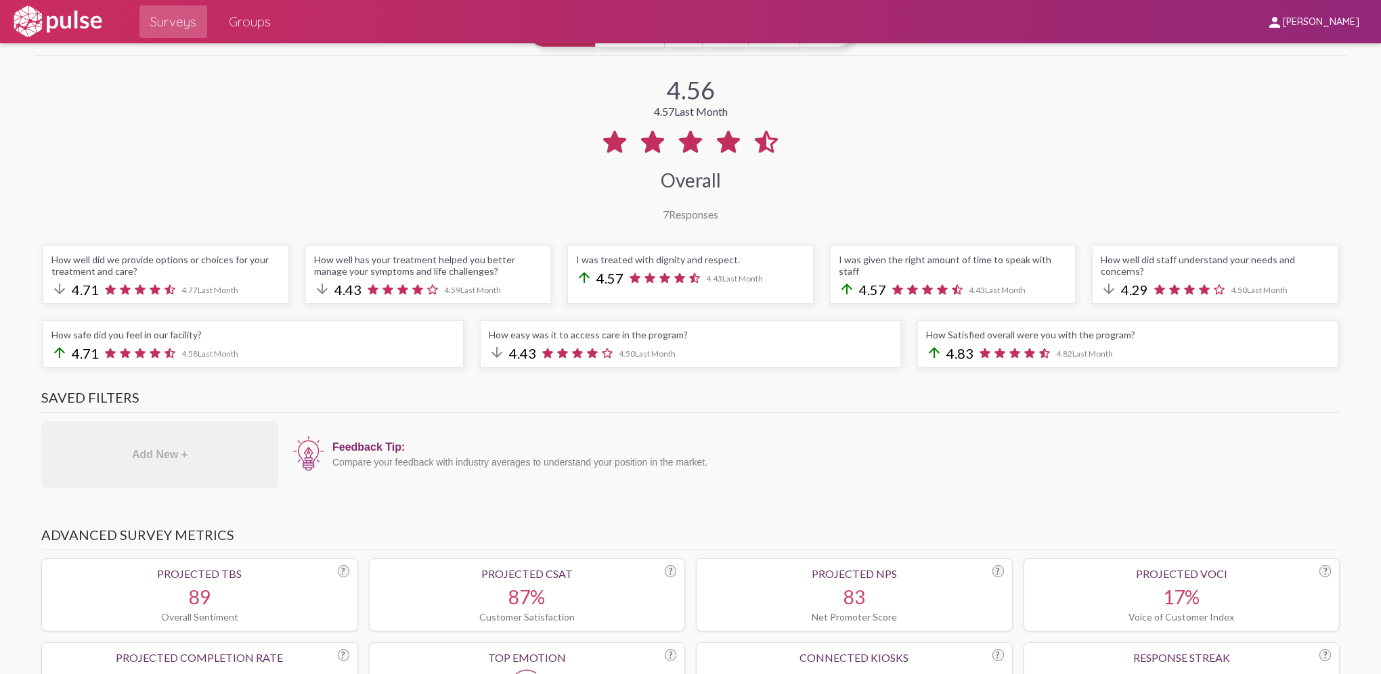
click at [51, 16] on img at bounding box center [57, 22] width 93 height 34
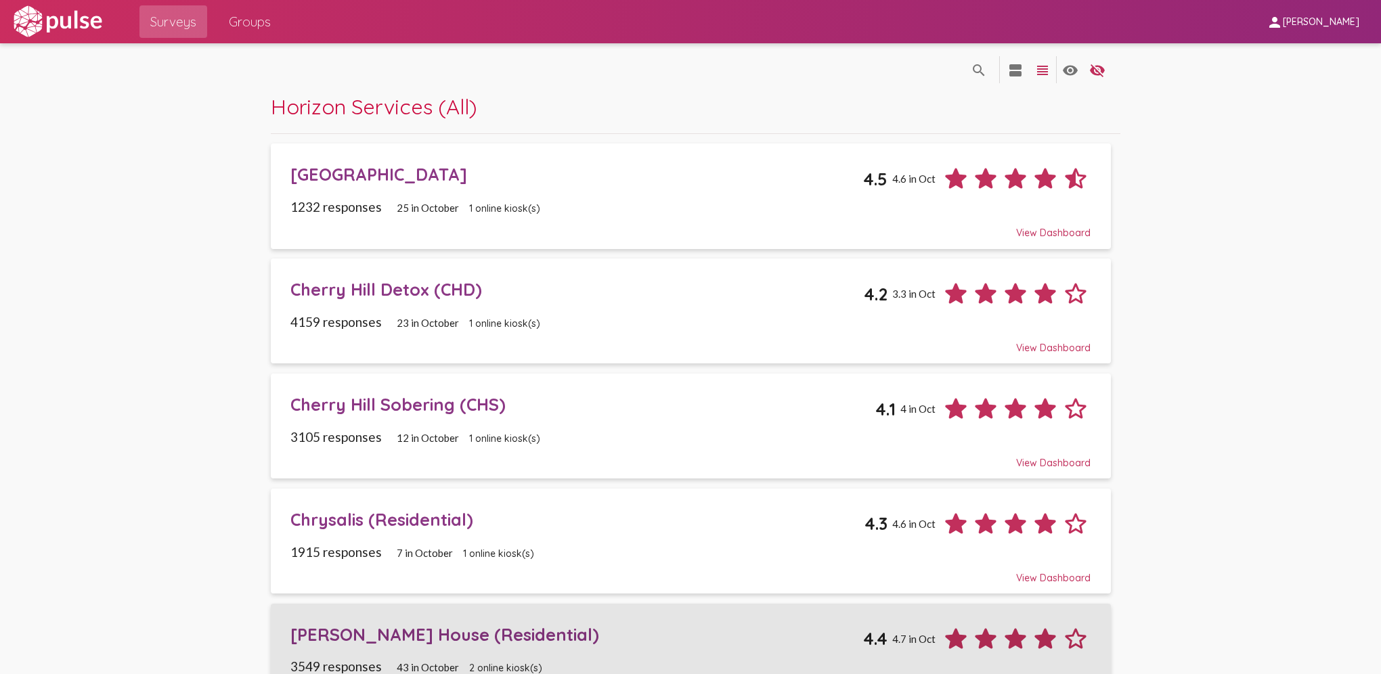
click at [399, 479] on div "[PERSON_NAME] House (Residential)" at bounding box center [576, 634] width 573 height 21
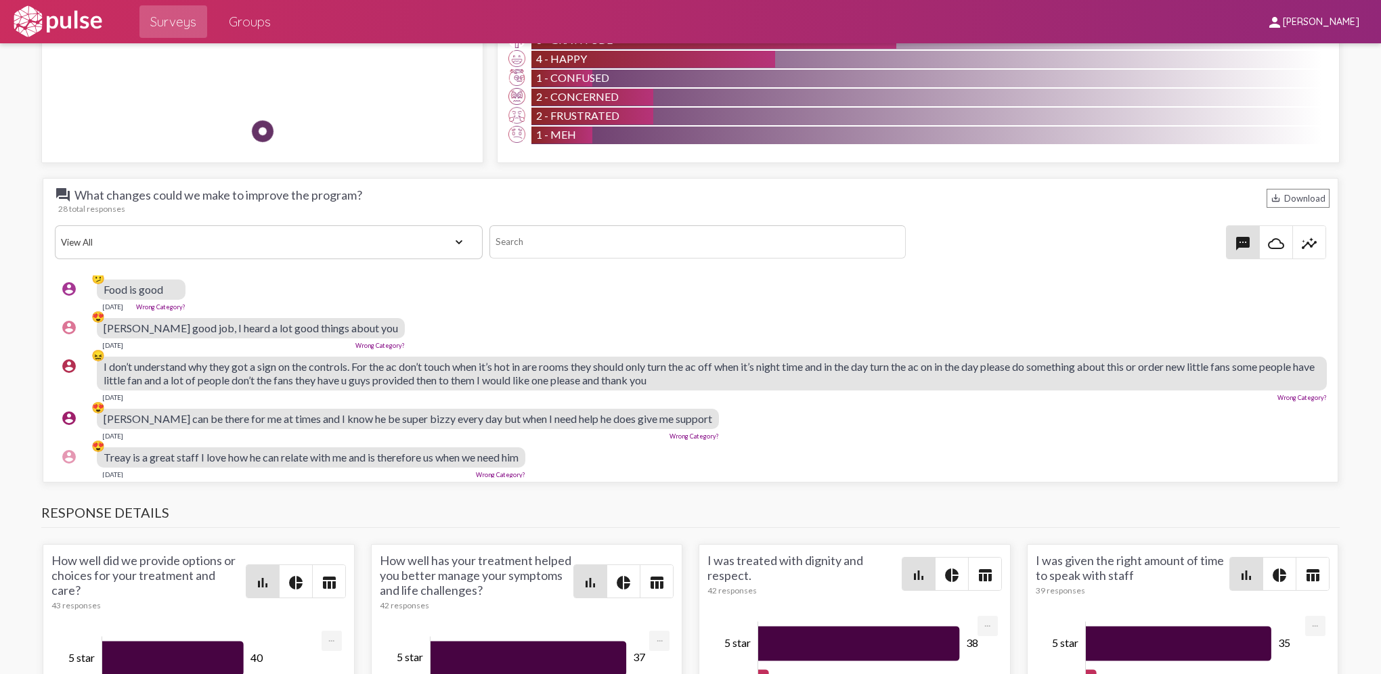
scroll to position [81, 0]
click at [441, 359] on span "I don’t understand why they got a sign on the controls. For the ac don’t touch …" at bounding box center [709, 372] width 1211 height 26
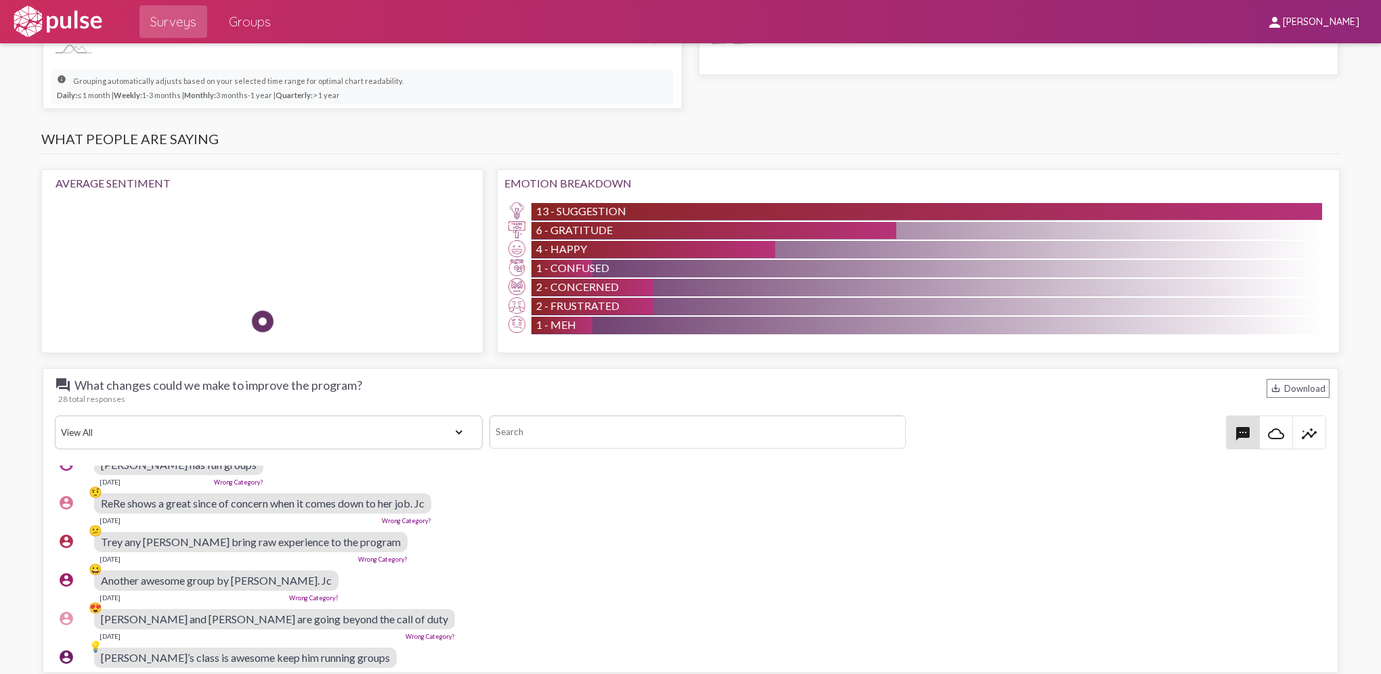
scroll to position [903, 3]
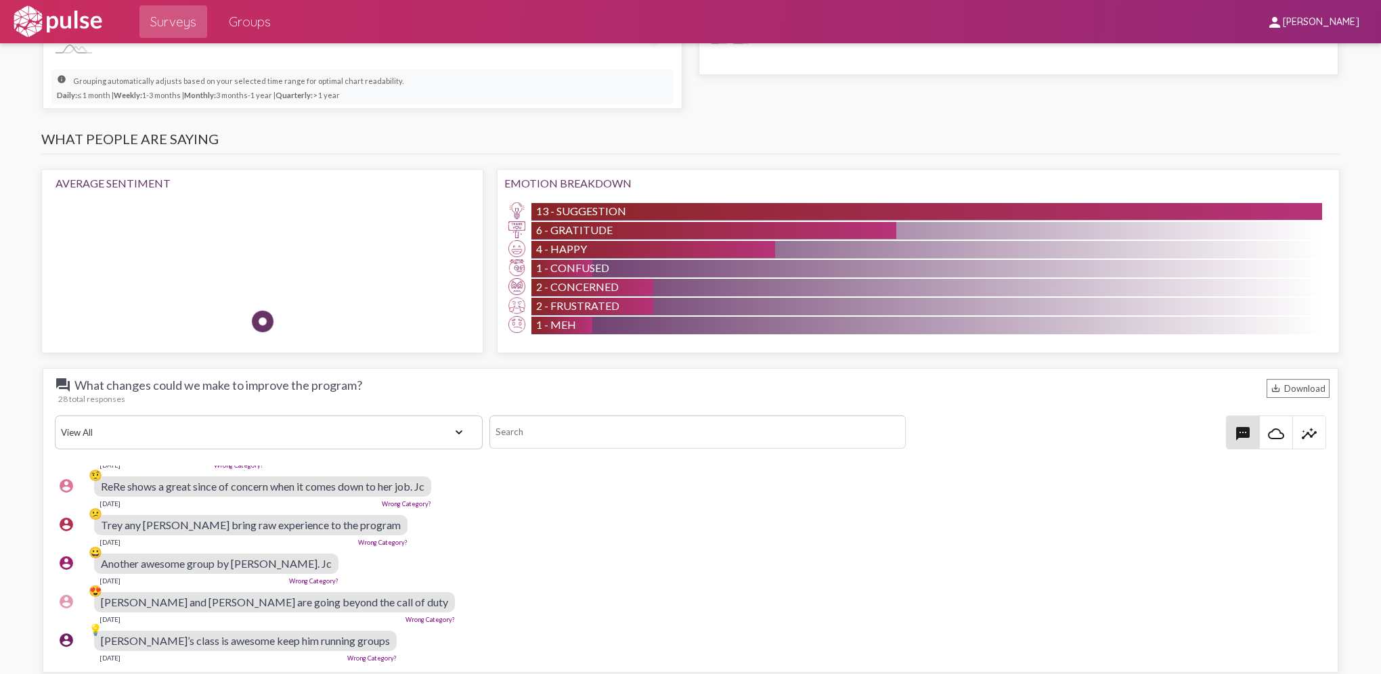
click at [24, 18] on img at bounding box center [57, 22] width 93 height 34
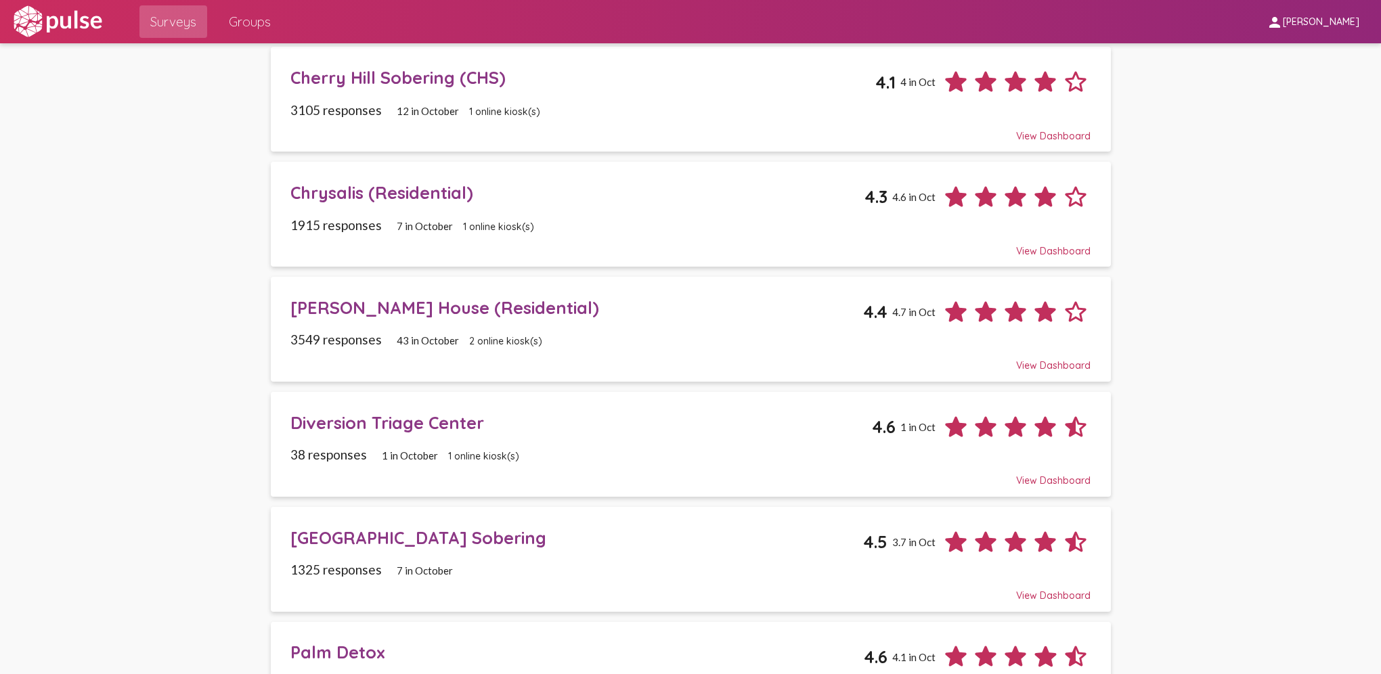
scroll to position [328, 0]
click at [348, 412] on div "Diversion Triage Center" at bounding box center [581, 422] width 582 height 21
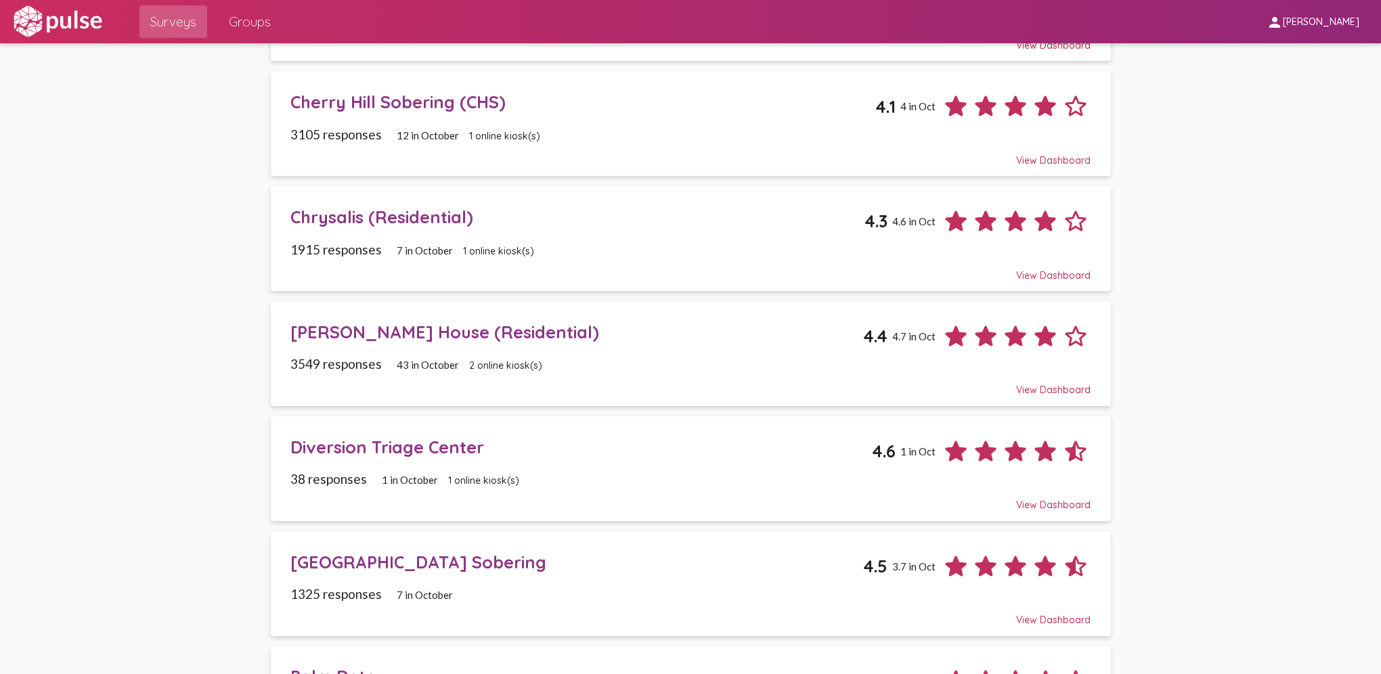
scroll to position [303, 0]
click at [440, 479] on div "[GEOGRAPHIC_DATA] Sobering" at bounding box center [576, 561] width 573 height 21
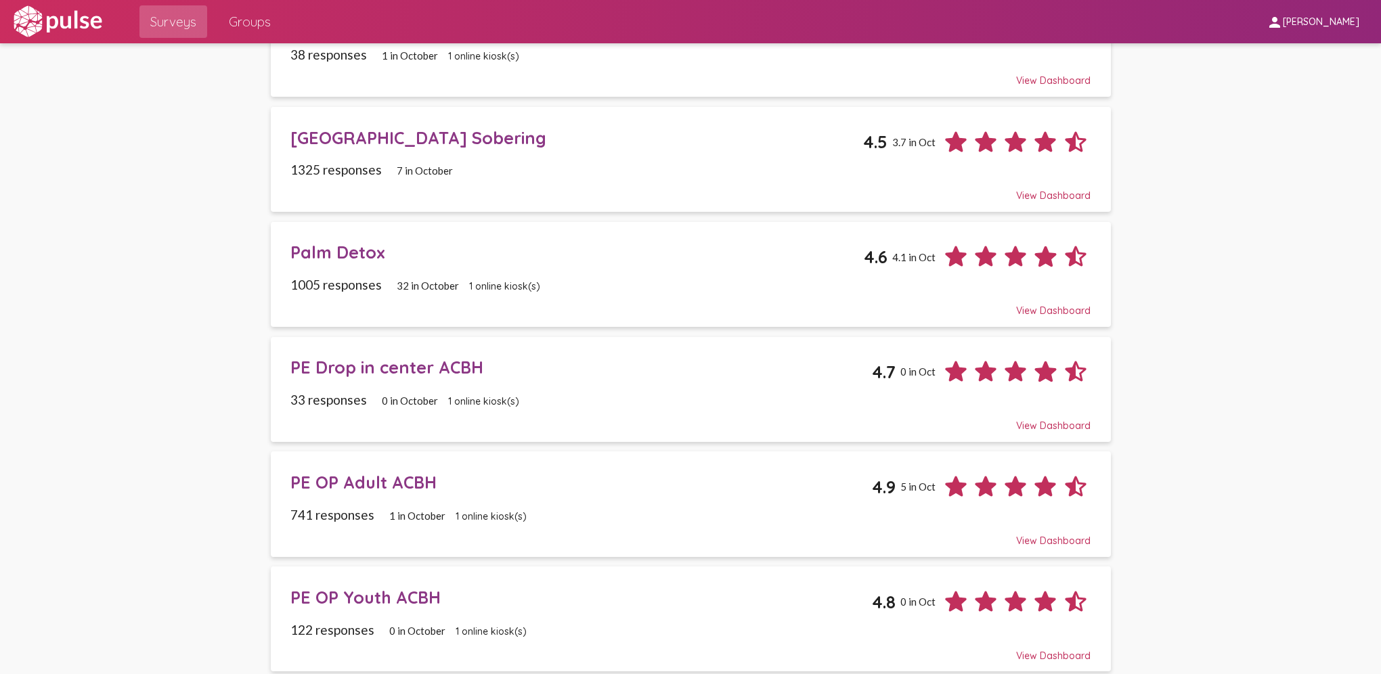
scroll to position [747, 0]
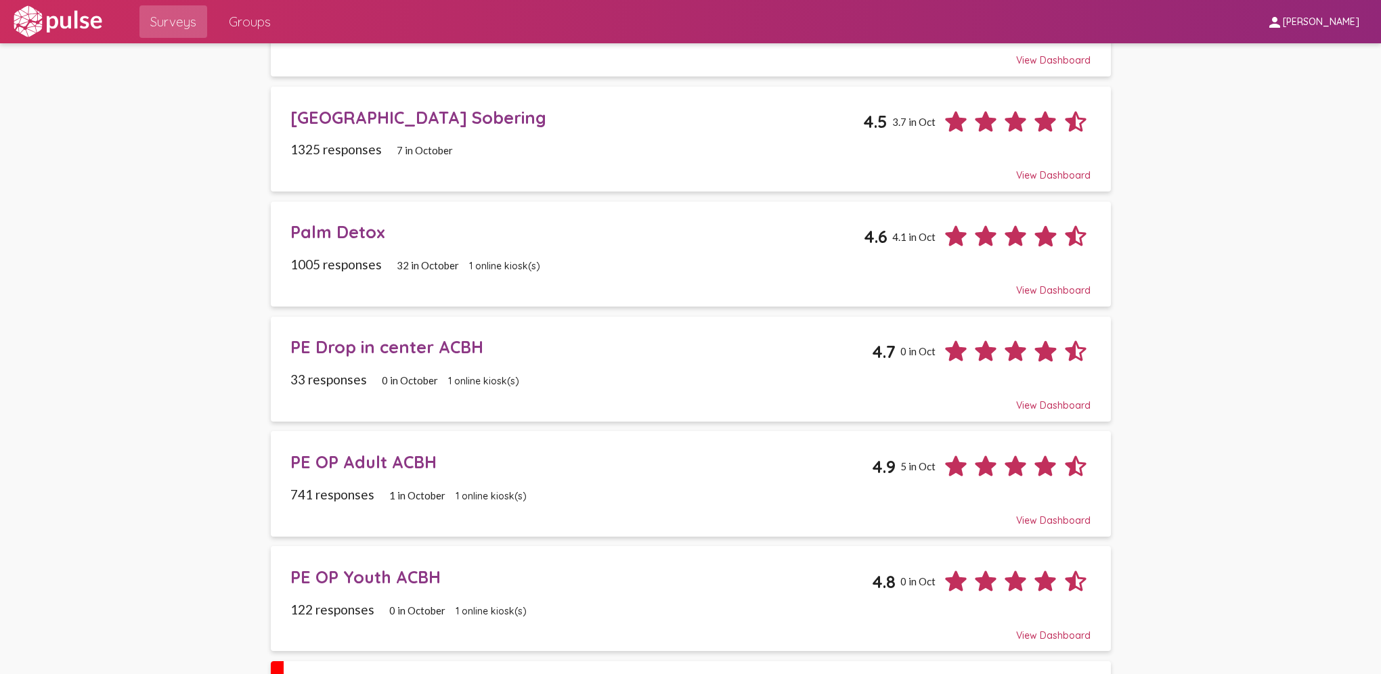
click at [347, 230] on div "Palm Detox" at bounding box center [576, 231] width 573 height 21
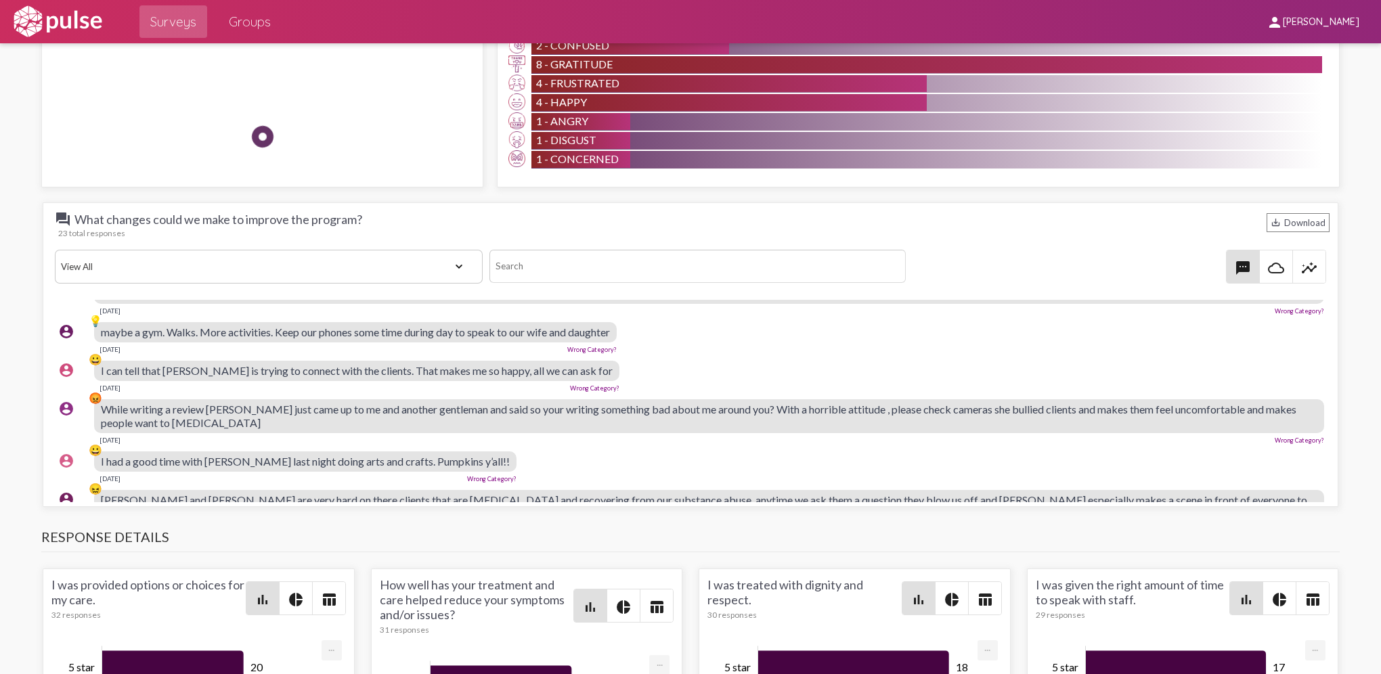
scroll to position [311, 3]
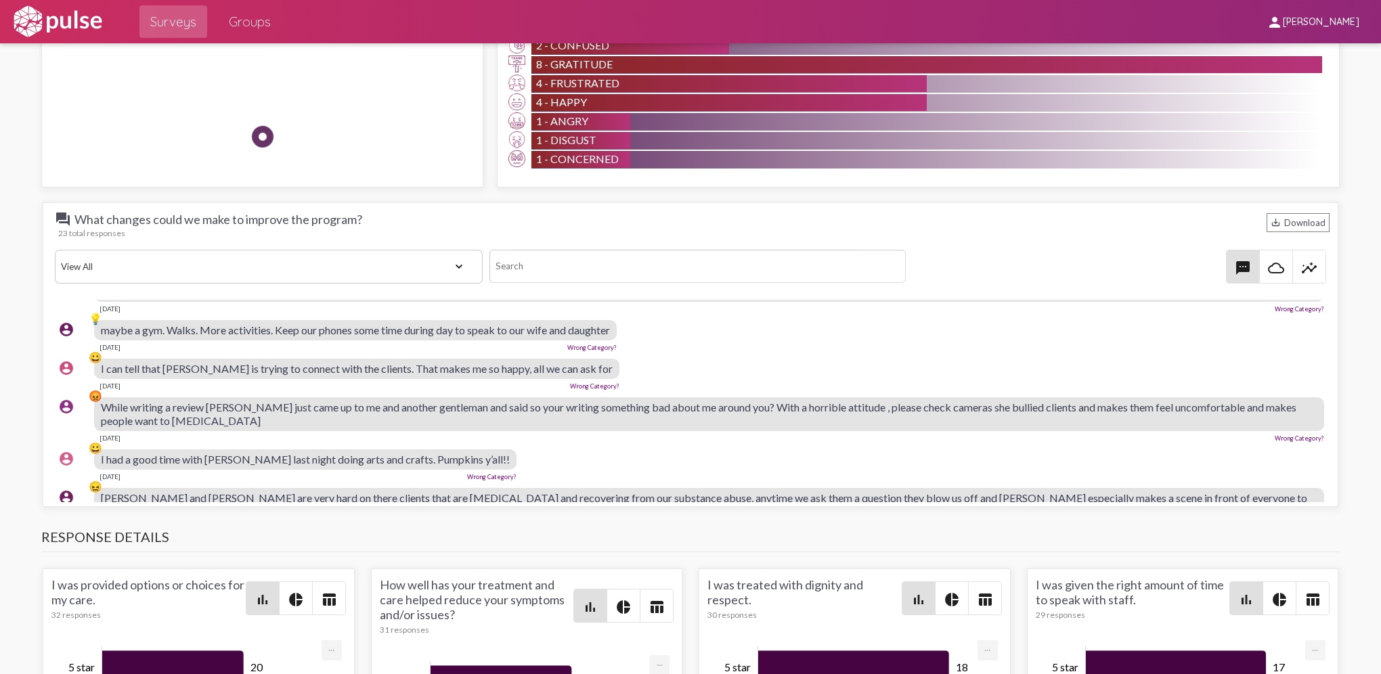
click at [401, 453] on span "I had a good time with [PERSON_NAME] last night doing arts and crafts. Pumpkins…" at bounding box center [305, 459] width 409 height 13
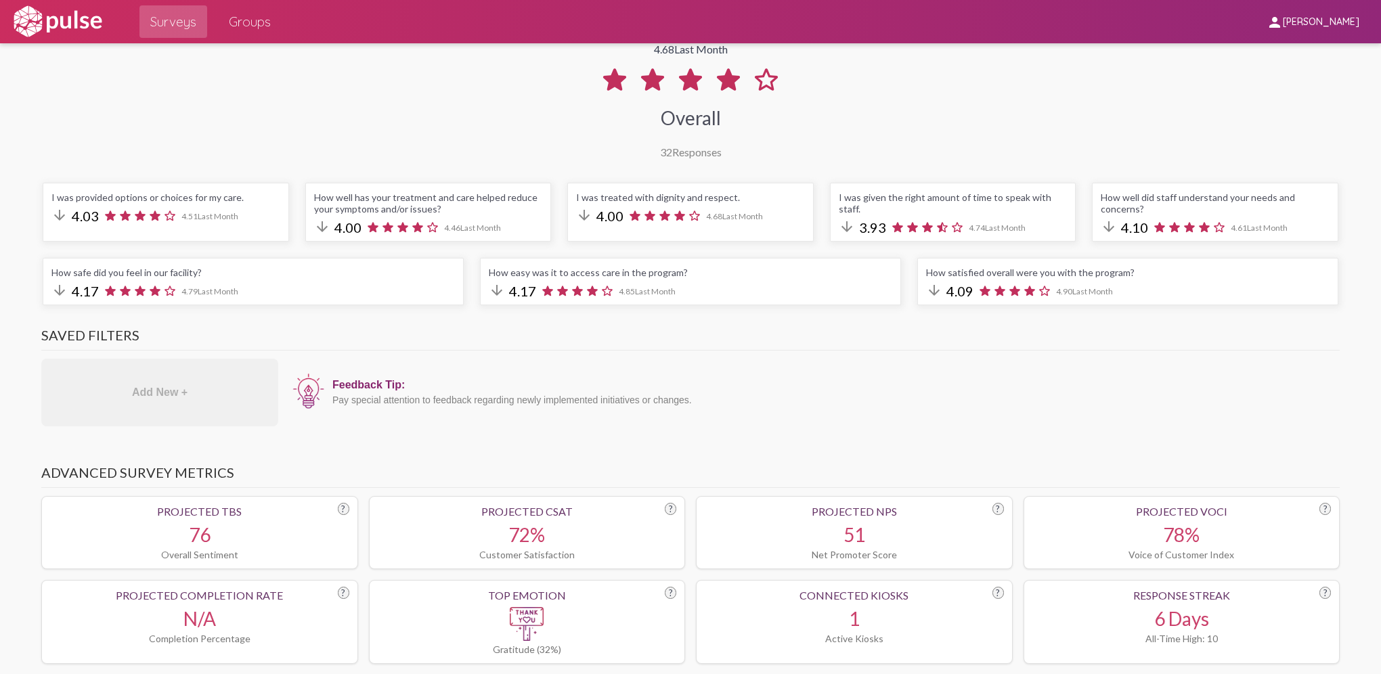
scroll to position [168, 0]
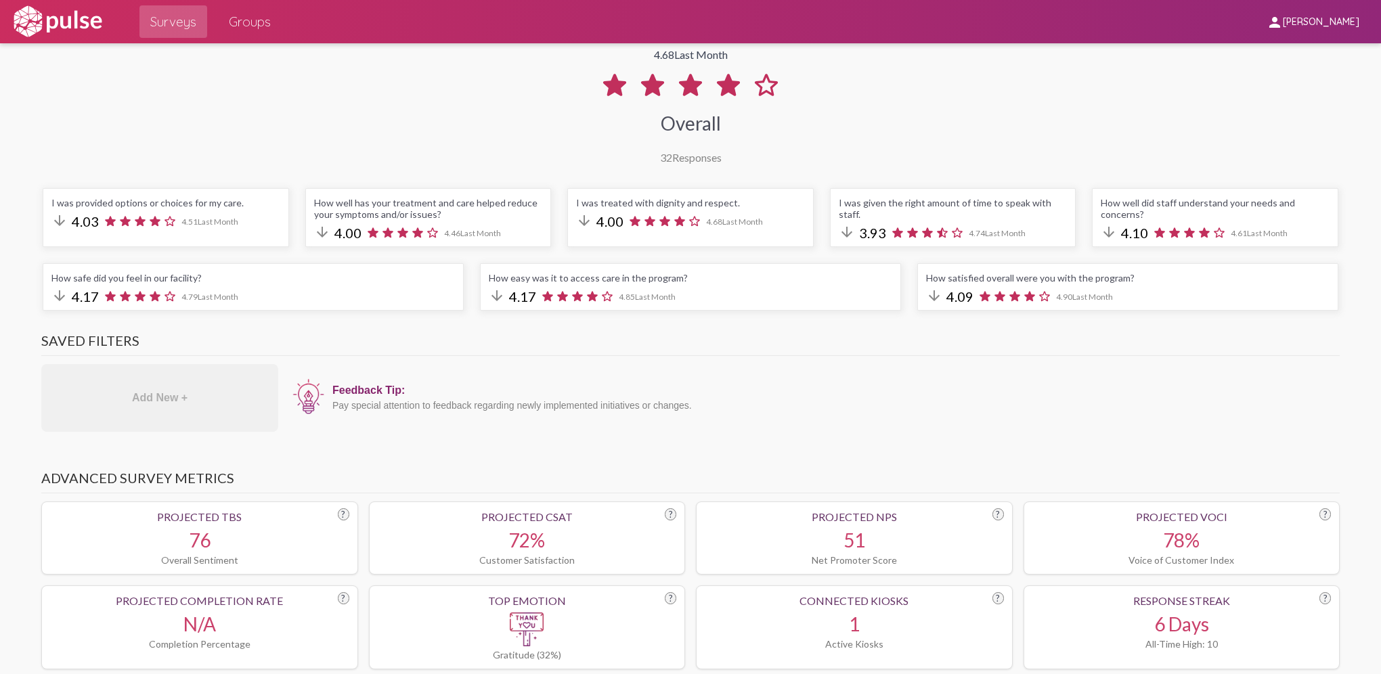
click at [52, 13] on img at bounding box center [57, 22] width 93 height 34
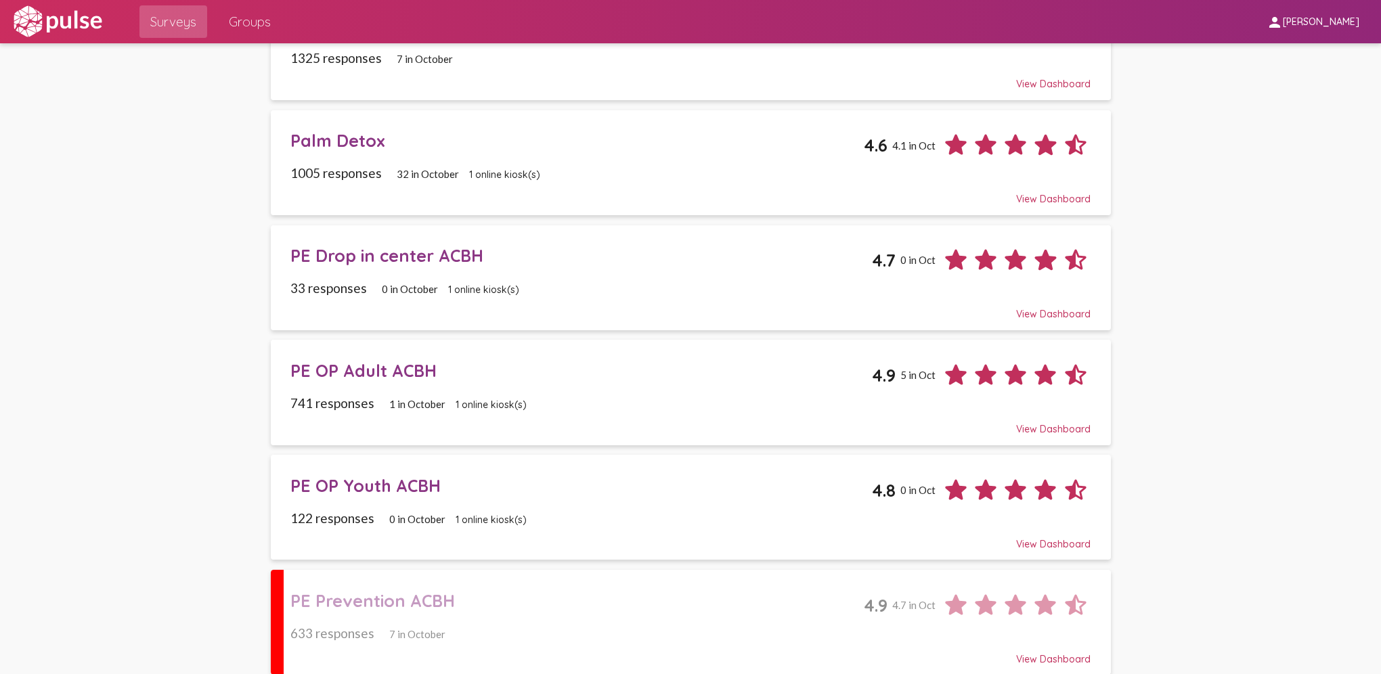
scroll to position [838, 0]
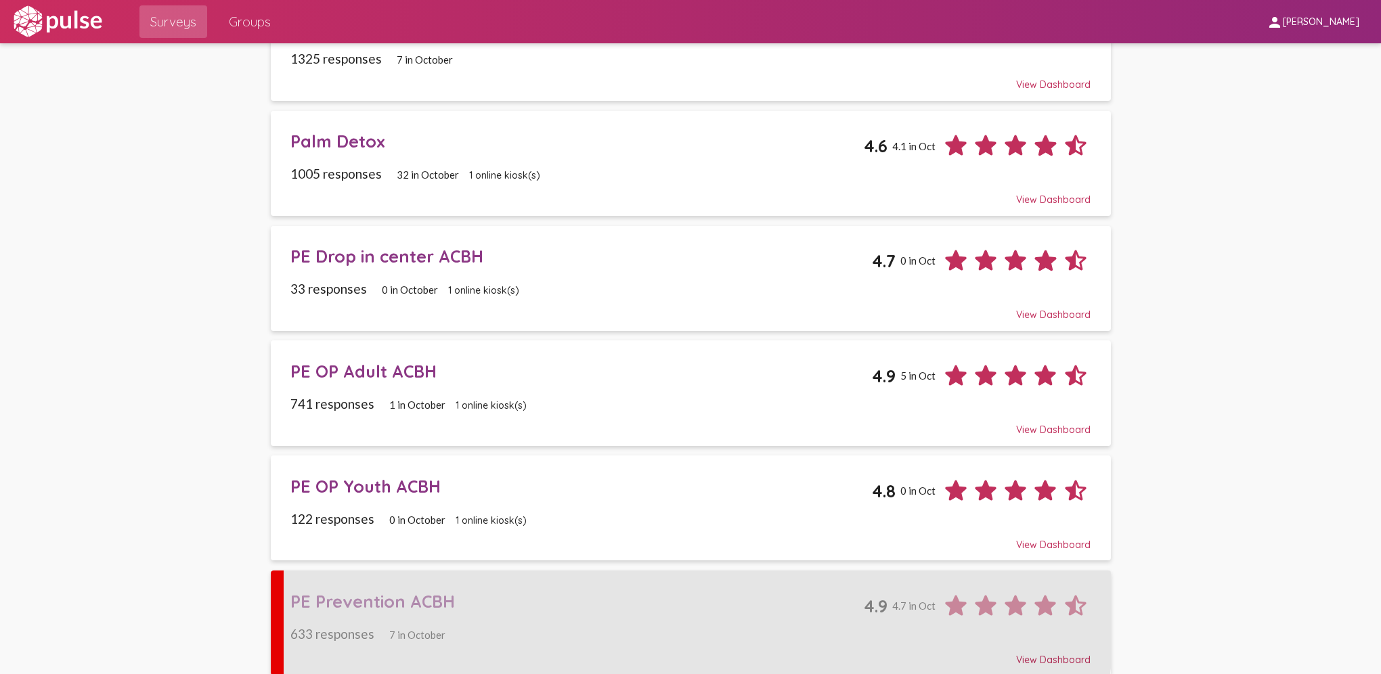
click at [435, 479] on div "PE Prevention ACBH" at bounding box center [576, 601] width 573 height 21
